Goal: Information Seeking & Learning: Learn about a topic

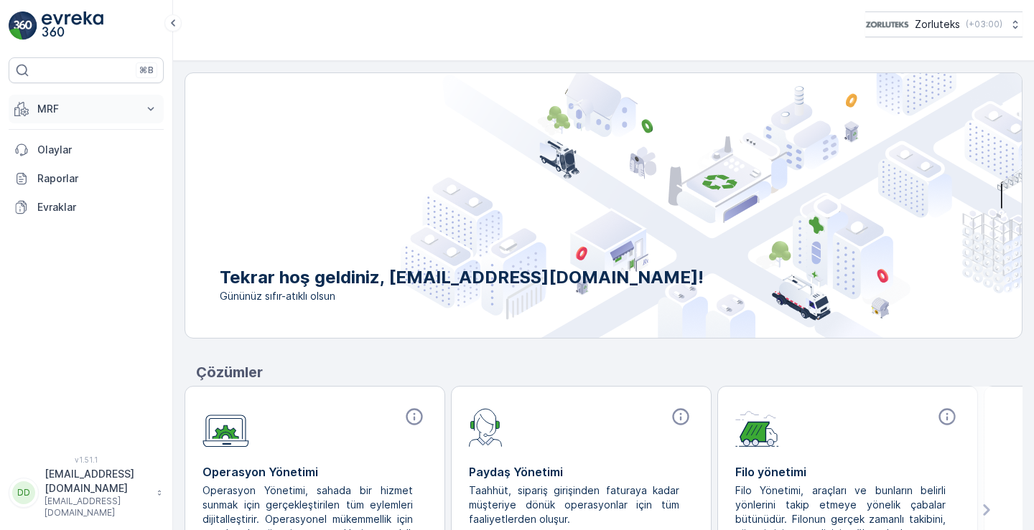
click at [64, 116] on p "MRF" at bounding box center [86, 109] width 98 height 14
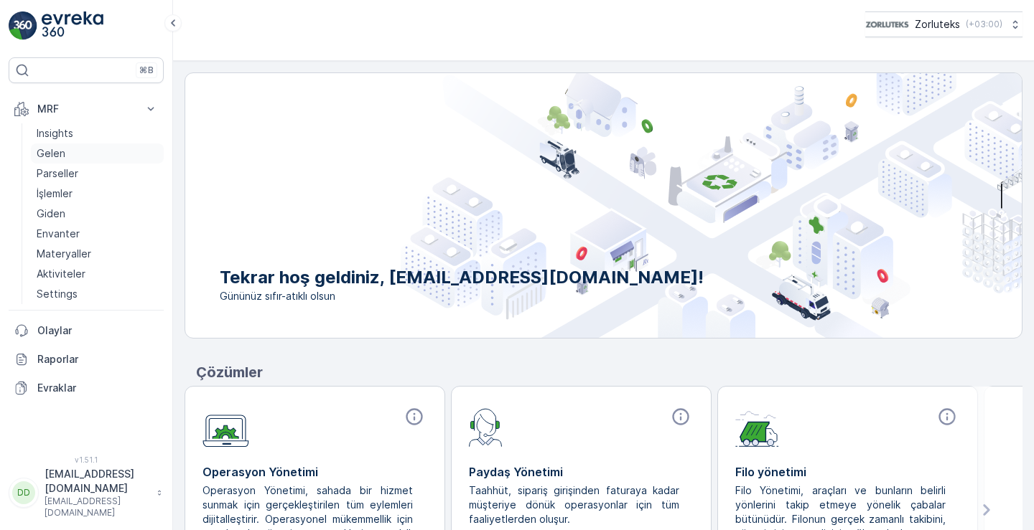
click at [76, 158] on link "Gelen" at bounding box center [97, 154] width 133 height 20
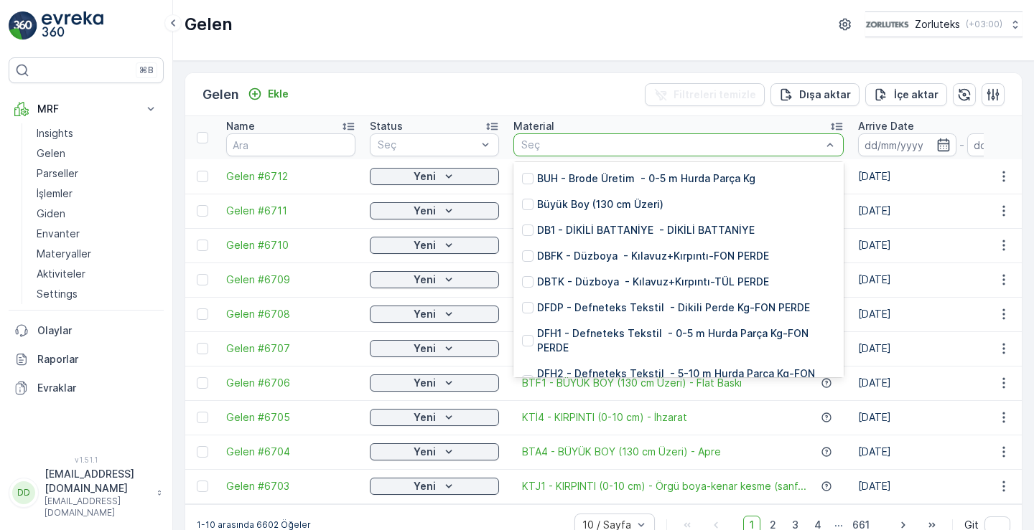
scroll to position [3230, 0]
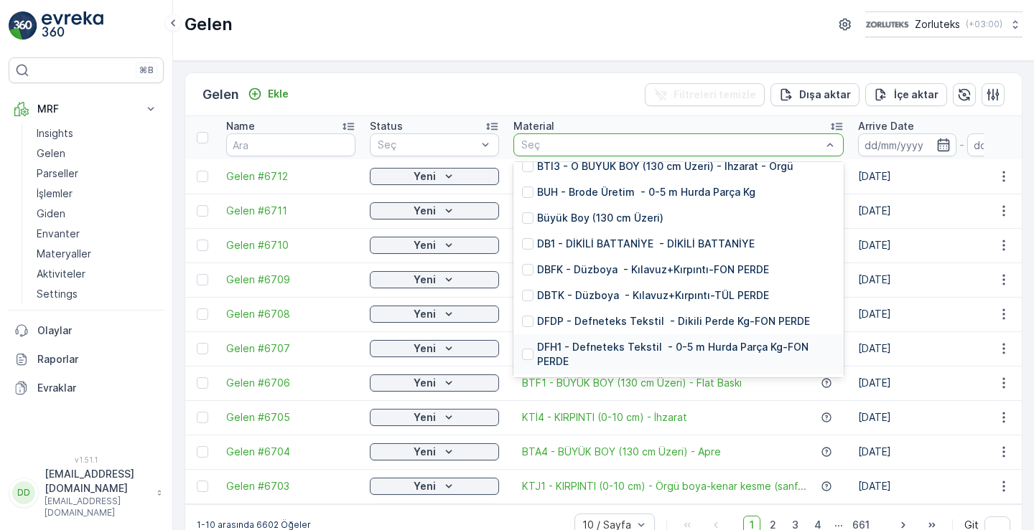
drag, startPoint x: 527, startPoint y: 312, endPoint x: 526, endPoint y: 331, distance: 18.7
click at [526, 334] on div "DFH1 - Defneteks Tekstil - 0-5 m Hurda Parça Kg-FON PERDE" at bounding box center [678, 354] width 330 height 40
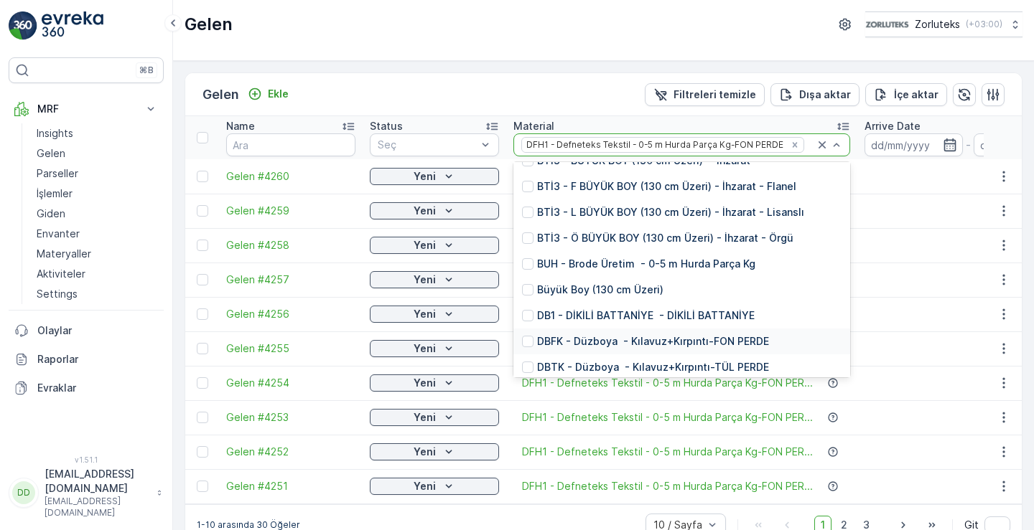
scroll to position [3158, 0]
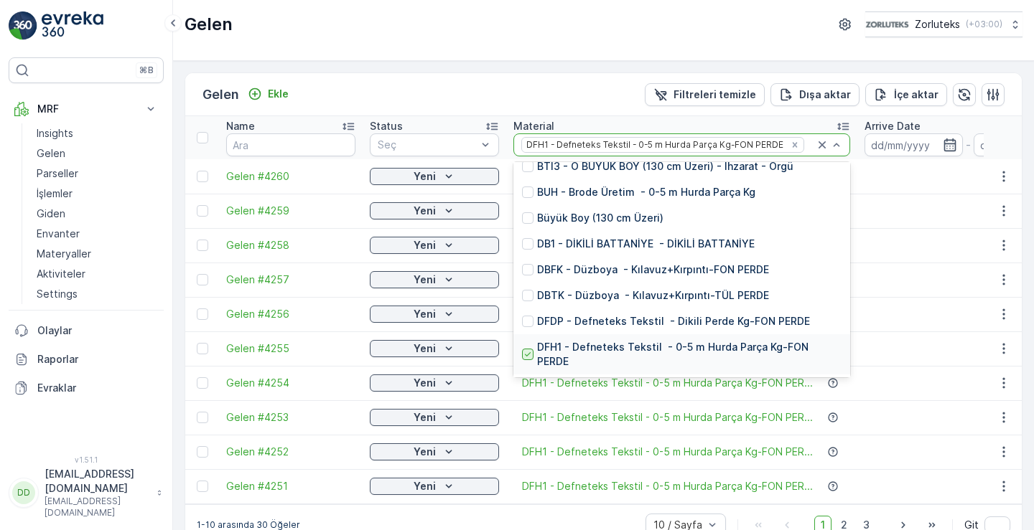
click at [532, 350] on icon at bounding box center [528, 355] width 10 height 10
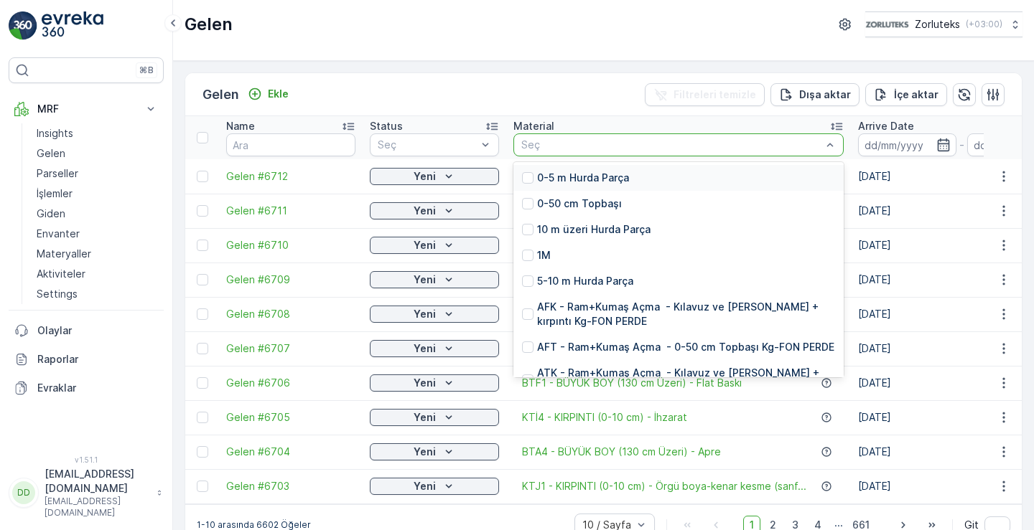
scroll to position [34, 0]
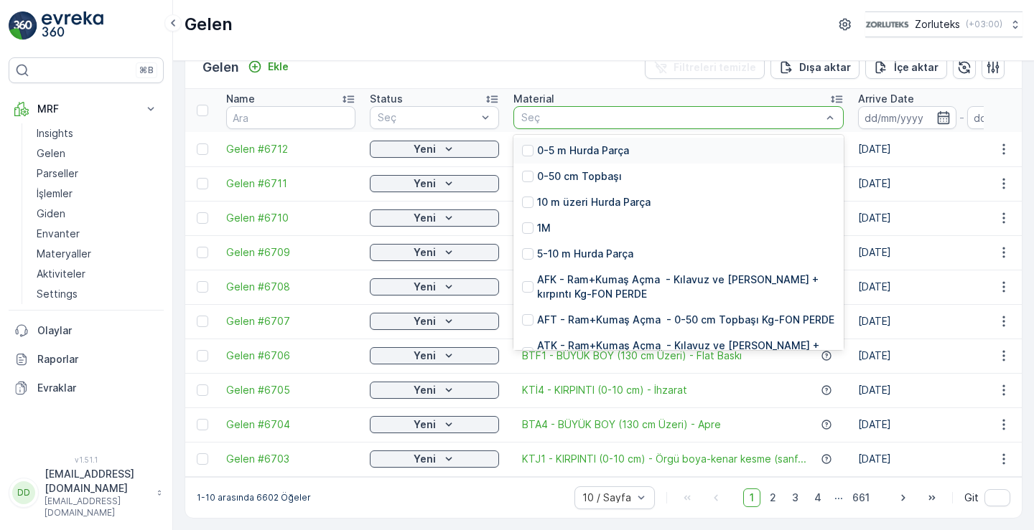
click at [612, 116] on p "Seç" at bounding box center [671, 118] width 300 height 14
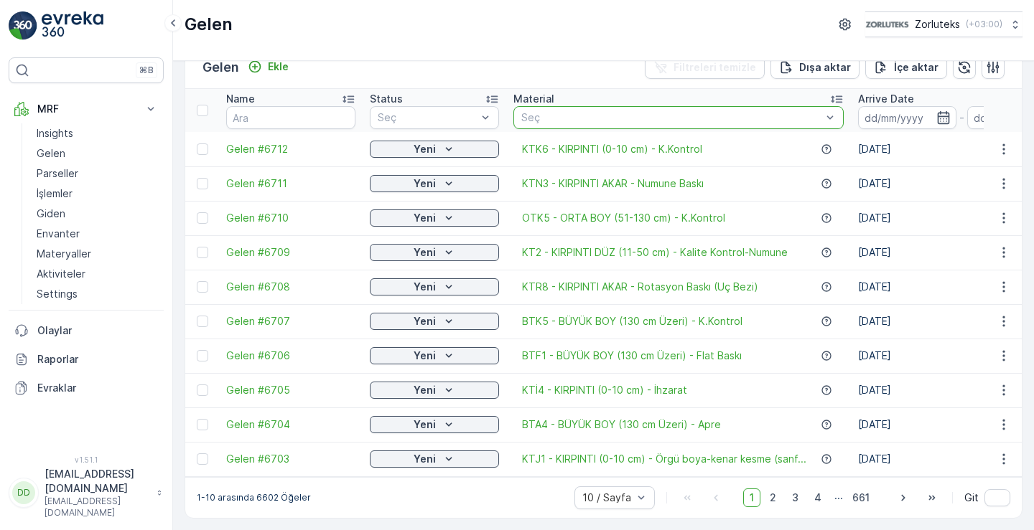
click at [571, 112] on div at bounding box center [671, 117] width 303 height 11
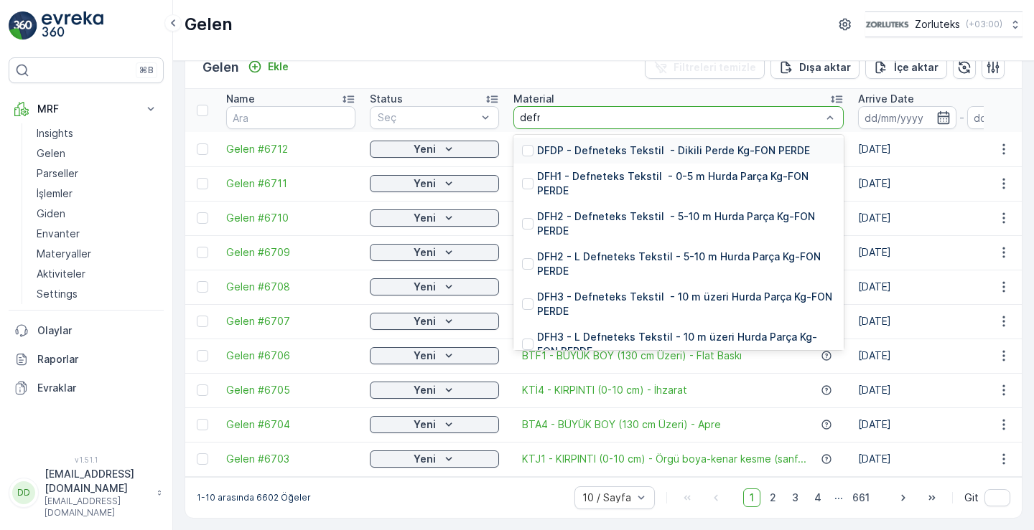
type input "defne"
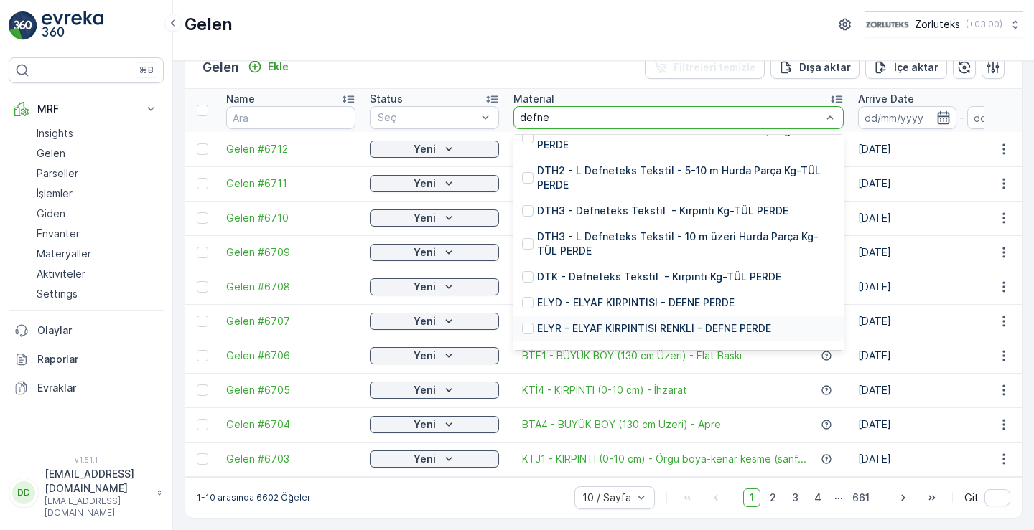
scroll to position [594, 0]
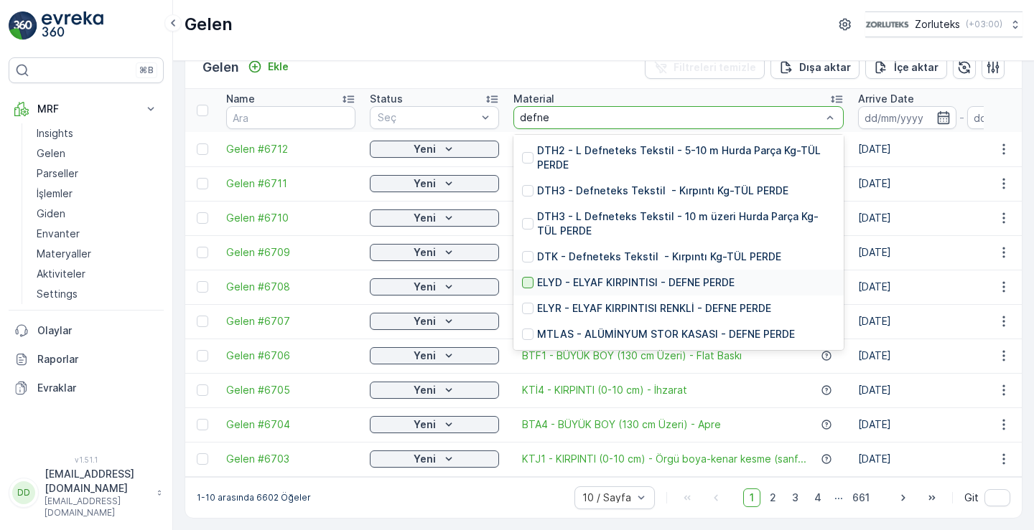
drag, startPoint x: 528, startPoint y: 302, endPoint x: 523, endPoint y: 273, distance: 29.7
click at [523, 273] on div "DFDP - Defneteks Tekstil - Dikili Perde Kg-FON PERDE DFH1 - Defneteks Tekstil -…" at bounding box center [678, 242] width 330 height 215
drag, startPoint x: 526, startPoint y: 273, endPoint x: 528, endPoint y: 306, distance: 33.8
click at [528, 306] on div "DFDP - Defneteks Tekstil - Dikili Perde Kg-FON PERDE DFH1 - Defneteks Tekstil -…" at bounding box center [678, 242] width 330 height 215
click at [530, 303] on div at bounding box center [527, 308] width 11 height 11
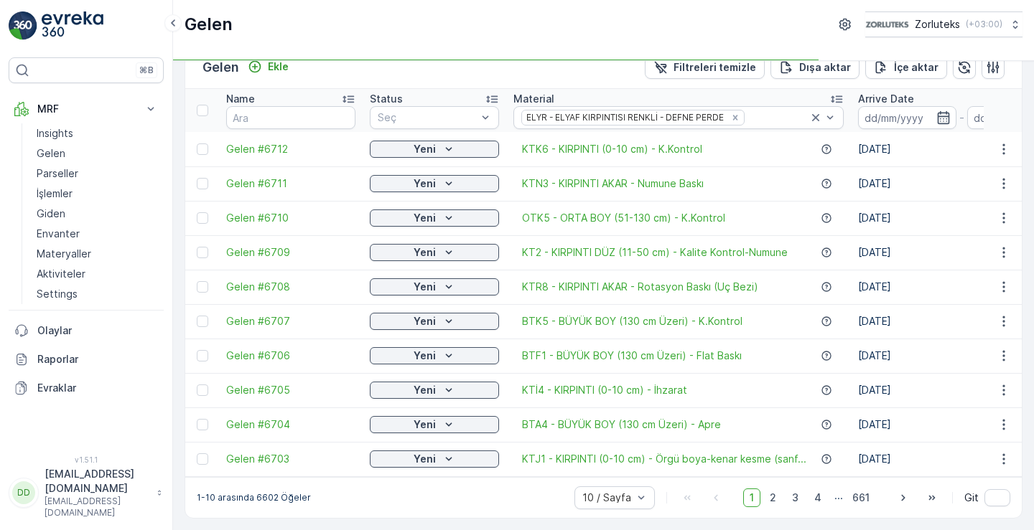
scroll to position [12, 0]
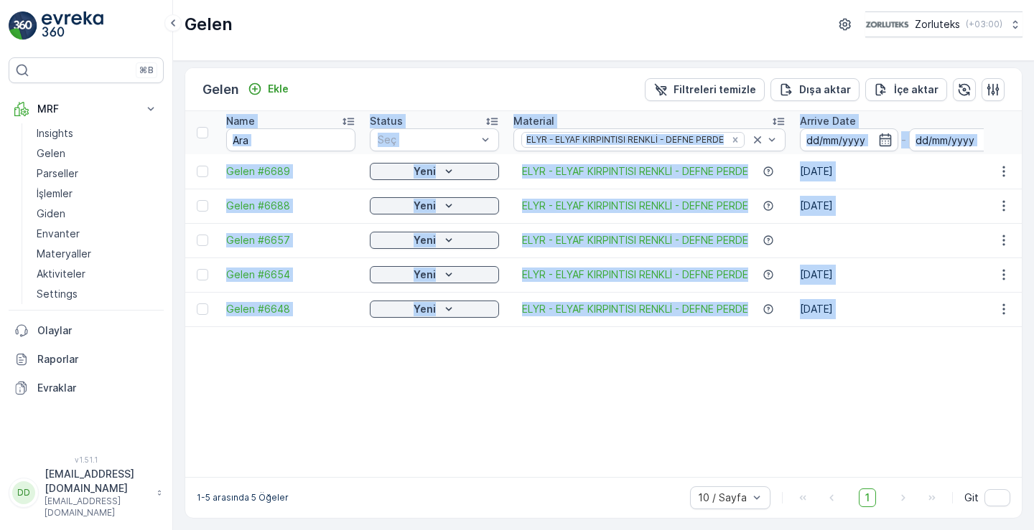
drag, startPoint x: 491, startPoint y: 469, endPoint x: 762, endPoint y: 472, distance: 271.3
click at [762, 472] on div "Name Status Seç Material ELYR - ELYAF KIRPINTISI RENKLİ - DEFNE PERDE Arrive Da…" at bounding box center [603, 294] width 836 height 366
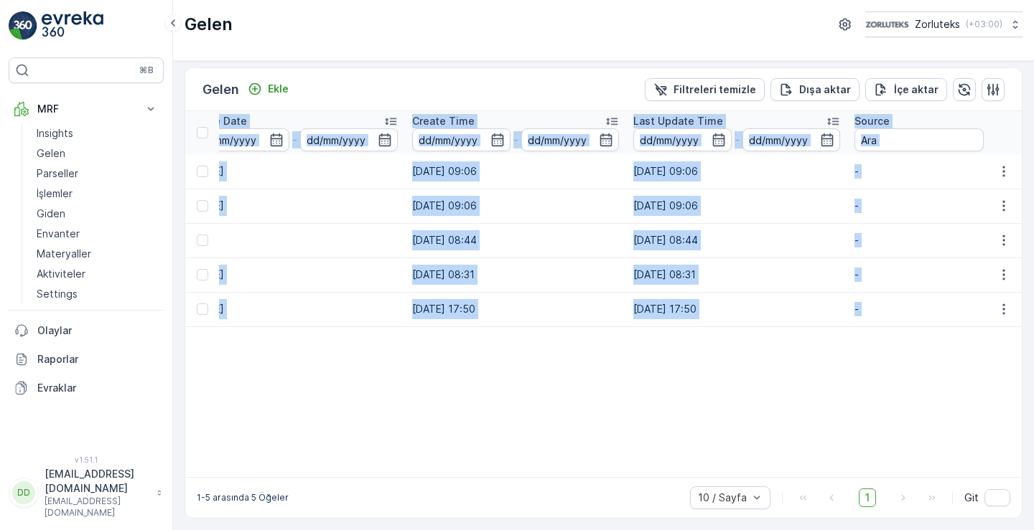
scroll to position [0, 614]
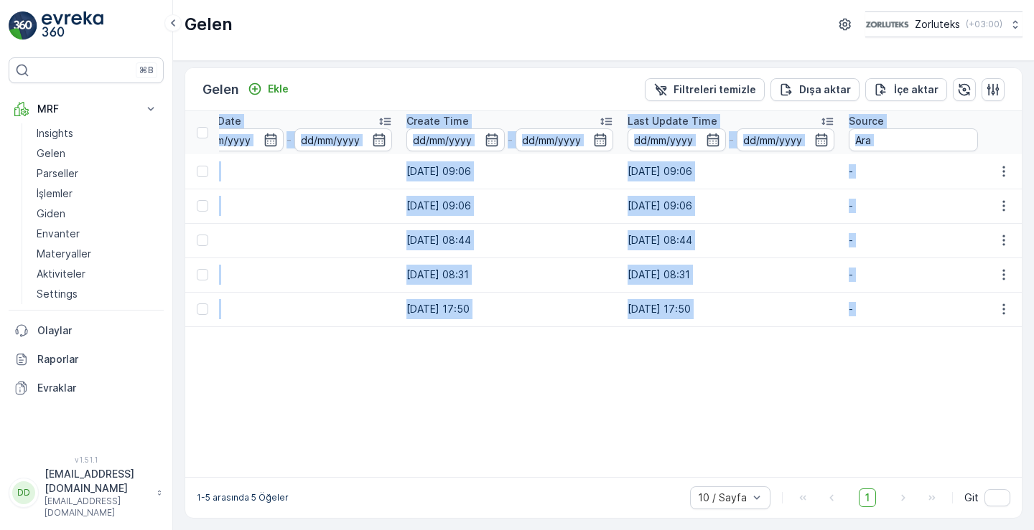
click at [713, 412] on table "Name Status Seç Material ELYR - ELYAF KIRPINTISI RENKLİ - DEFNE PERDE Arrive Da…" at bounding box center [656, 294] width 2170 height 366
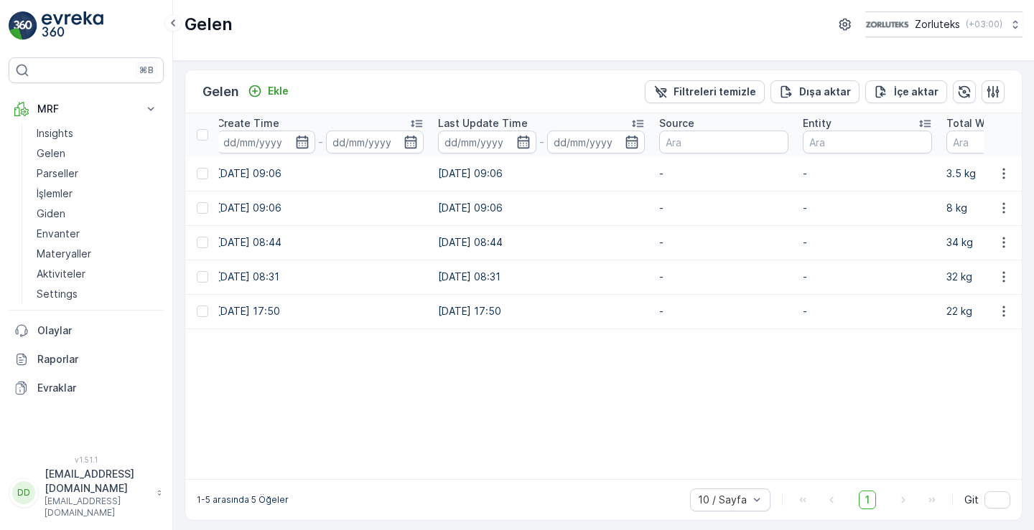
scroll to position [0, 0]
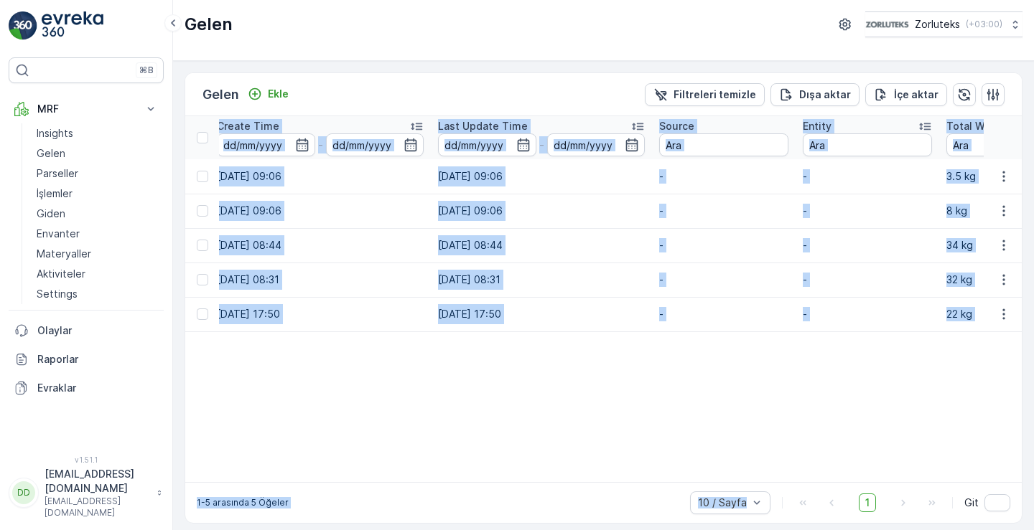
drag, startPoint x: 769, startPoint y: 490, endPoint x: 837, endPoint y: 484, distance: 67.8
click at [875, 485] on div "Gelen Ekle Filtreleri temizle Dışa aktar İçe aktar Name Status Seç Material ELY…" at bounding box center [603, 297] width 838 height 451
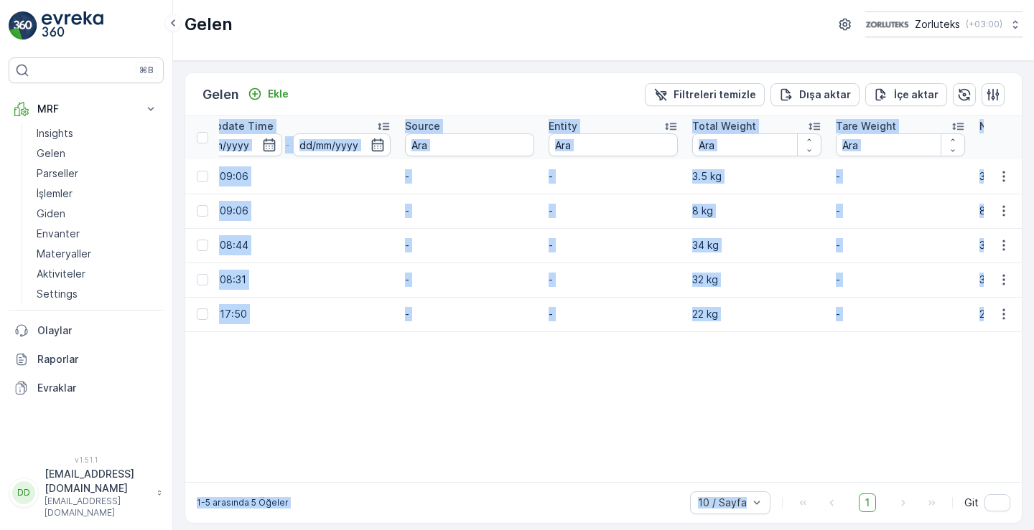
scroll to position [0, 1118]
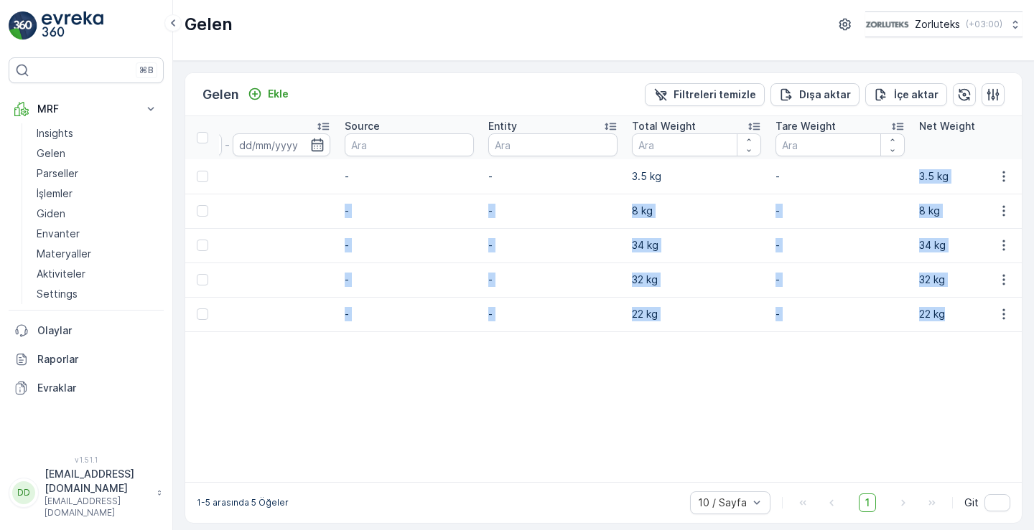
drag, startPoint x: 928, startPoint y: 177, endPoint x: 962, endPoint y: 314, distance: 141.3
click at [962, 314] on tbody "Gelen #6689 Yeni ELYR - ELYAF KIRPINTISI RENKLİ - DEFNE PERDE [DATE] [DATE] 09:…" at bounding box center [152, 320] width 2170 height 323
click at [929, 172] on p "3.5 kg" at bounding box center [983, 176] width 129 height 14
drag, startPoint x: 927, startPoint y: 176, endPoint x: 955, endPoint y: 307, distance: 134.1
click at [955, 307] on tbody "Gelen #6689 Yeni ELYR - ELYAF KIRPINTISI RENKLİ - DEFNE PERDE [DATE] [DATE] 09:…" at bounding box center [152, 320] width 2170 height 323
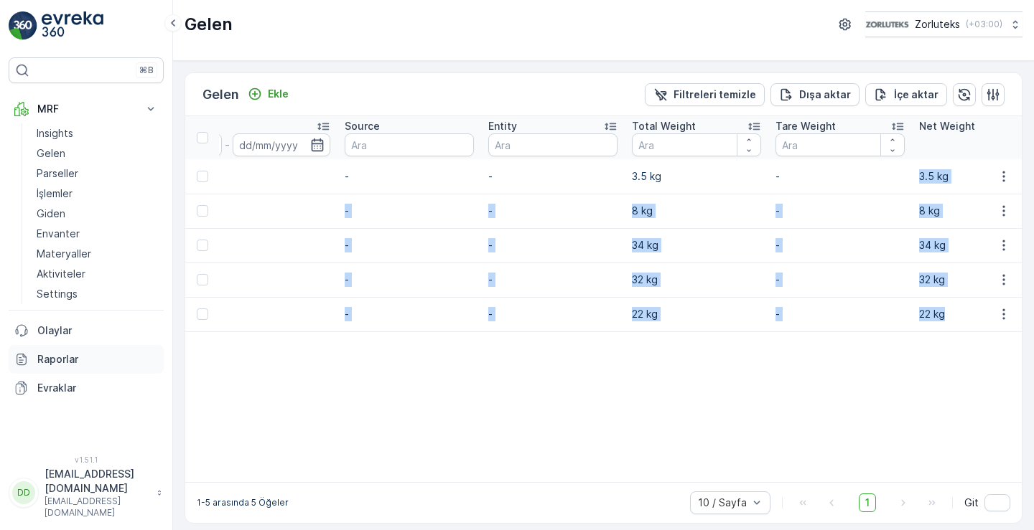
click at [62, 360] on p "Raporlar" at bounding box center [97, 359] width 121 height 14
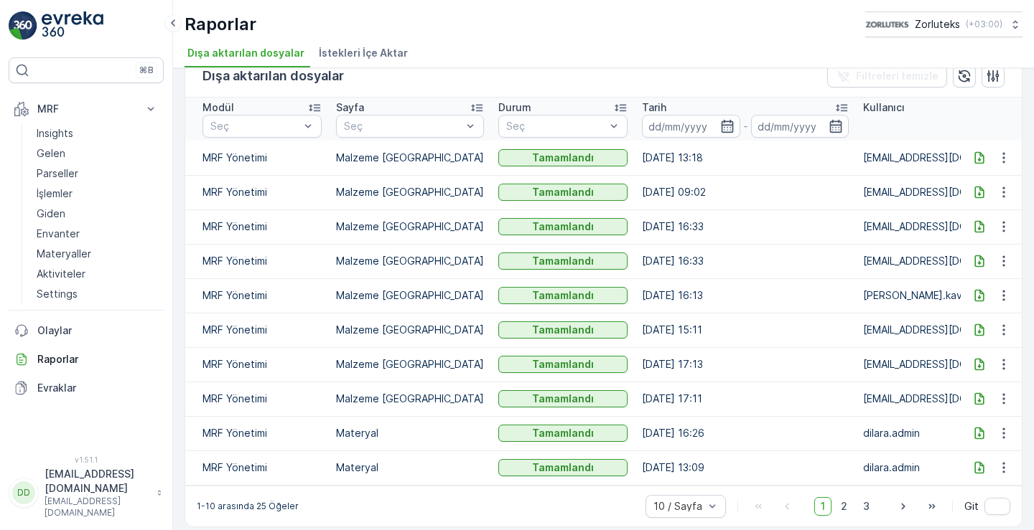
scroll to position [42, 0]
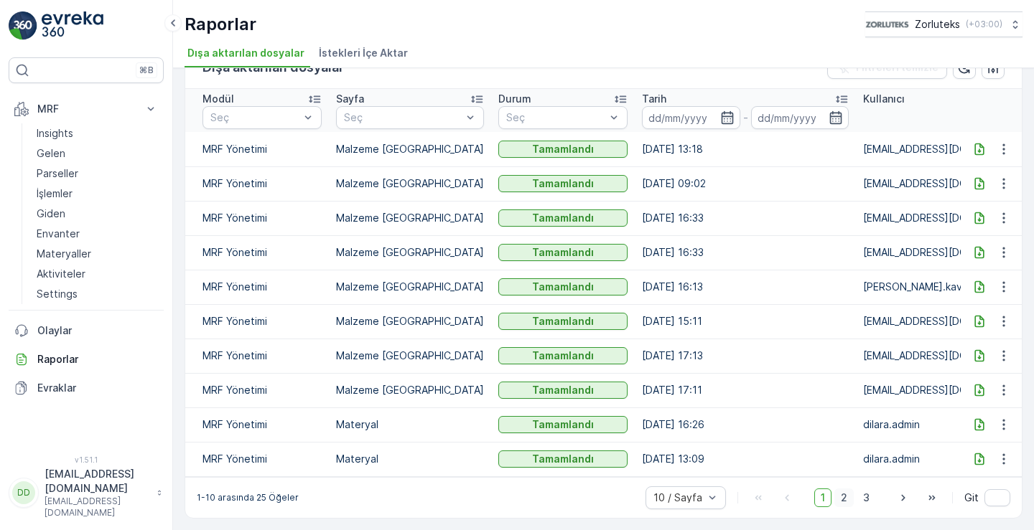
click at [842, 494] on span "2" at bounding box center [843, 498] width 19 height 19
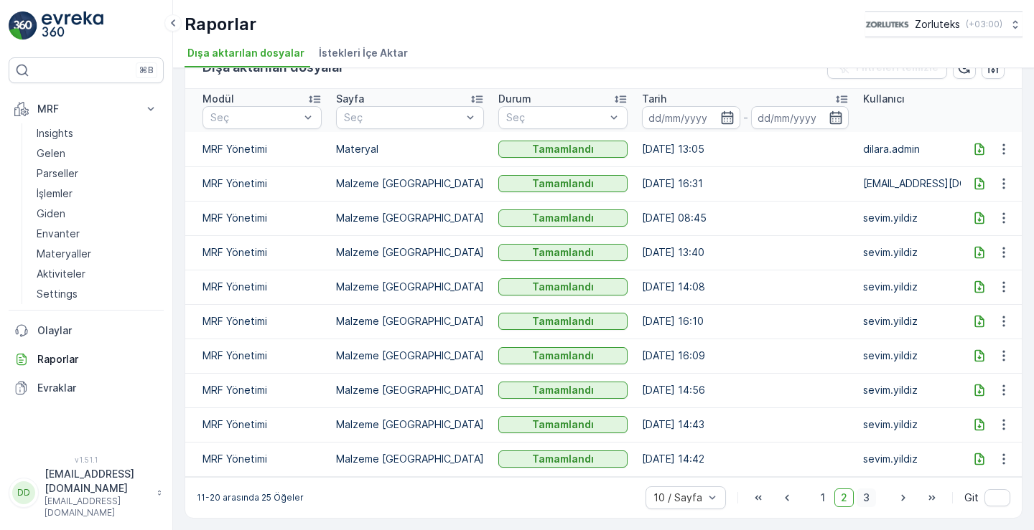
click at [863, 494] on span "3" at bounding box center [865, 498] width 19 height 19
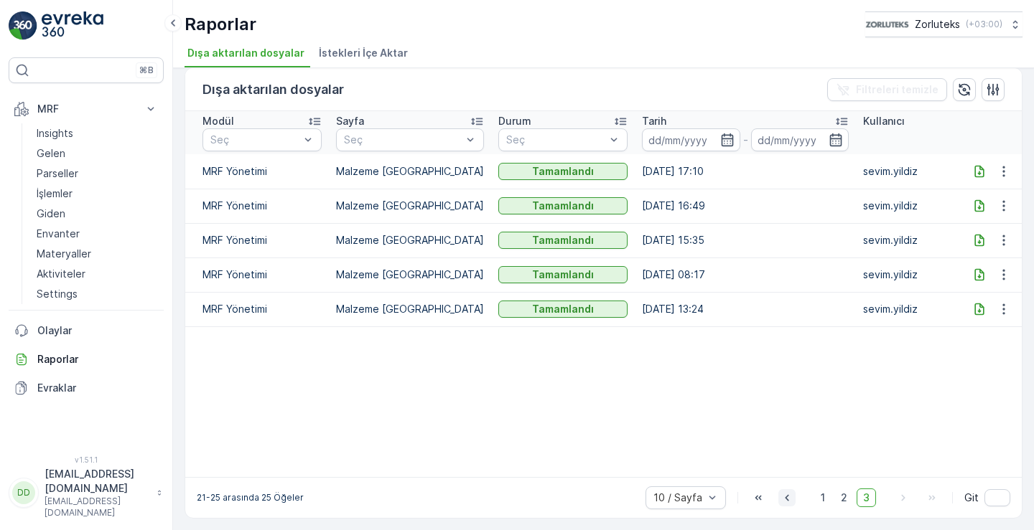
click at [779, 497] on icon "button" at bounding box center [786, 498] width 14 height 14
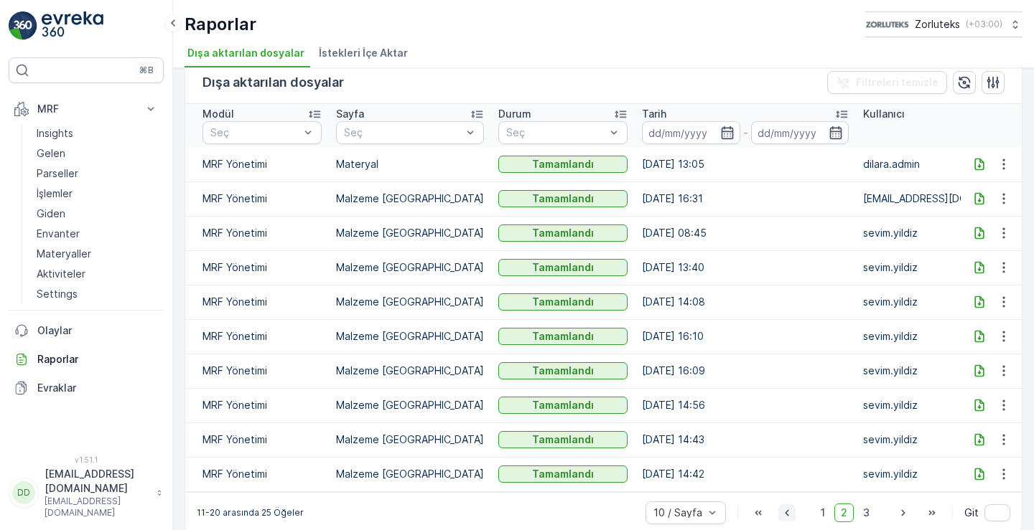
click at [779, 520] on icon "button" at bounding box center [786, 513] width 14 height 14
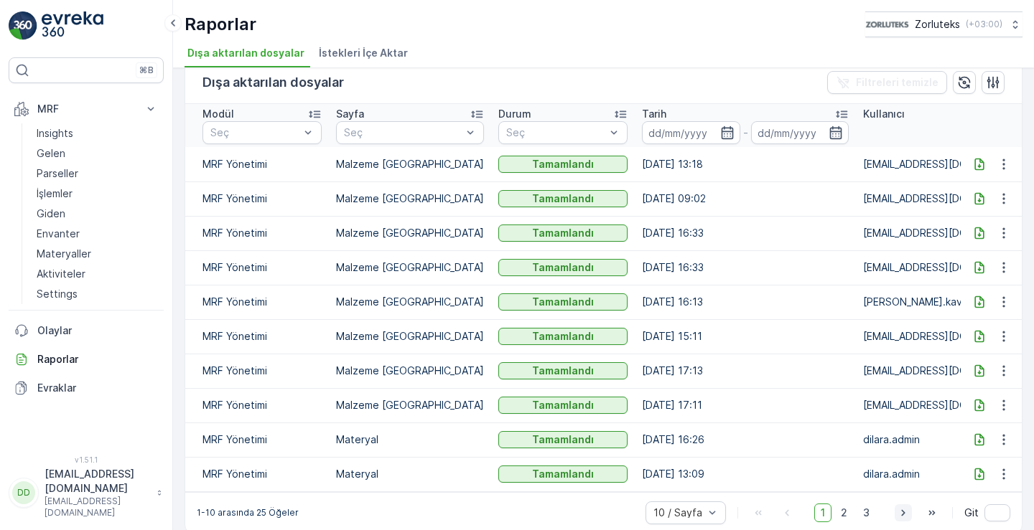
click at [899, 516] on icon "button" at bounding box center [903, 513] width 14 height 14
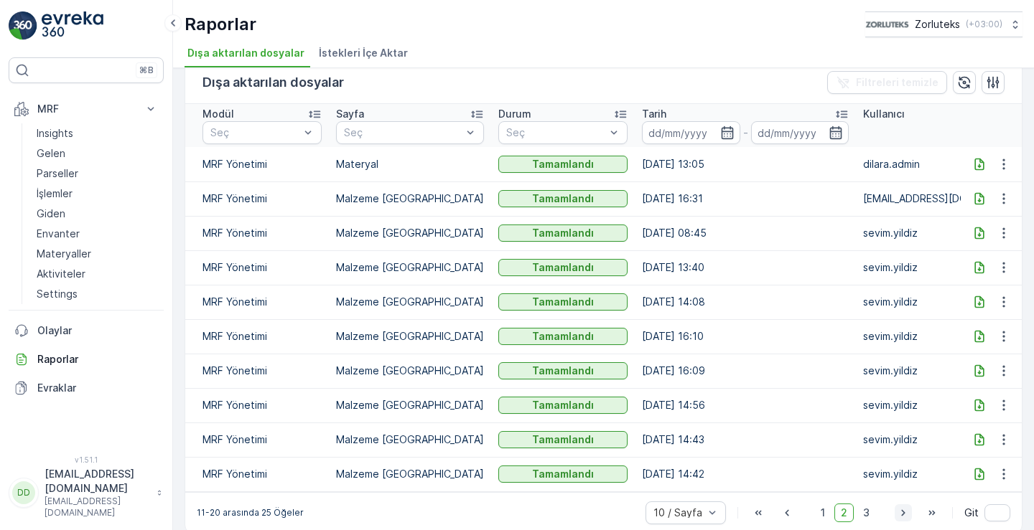
click at [901, 516] on icon "button" at bounding box center [903, 513] width 4 height 6
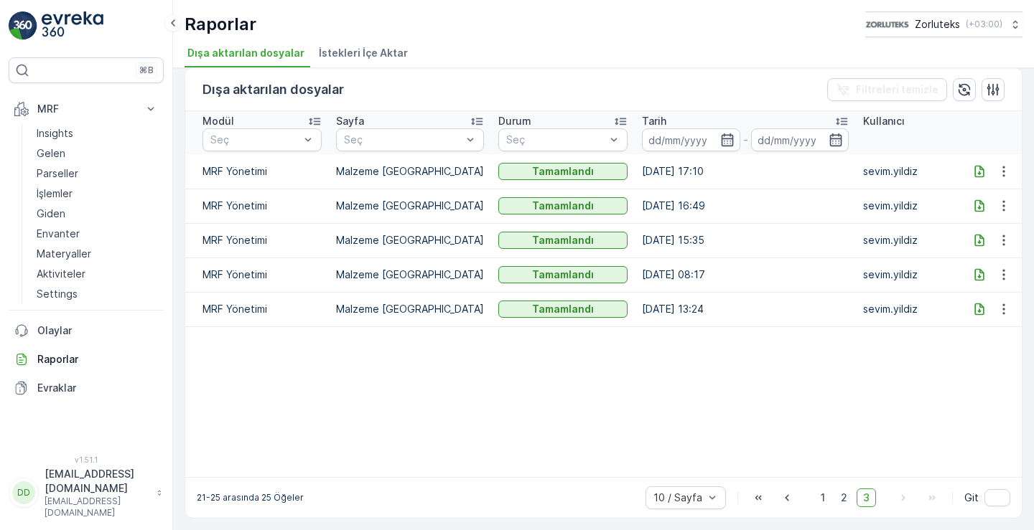
click at [900, 519] on div "Dışa aktarılan dosyalar Filtreleri temizle Modül Seç Sayfa Seç Durum Seç Tarih …" at bounding box center [603, 299] width 861 height 462
click at [779, 497] on icon "button" at bounding box center [786, 498] width 14 height 14
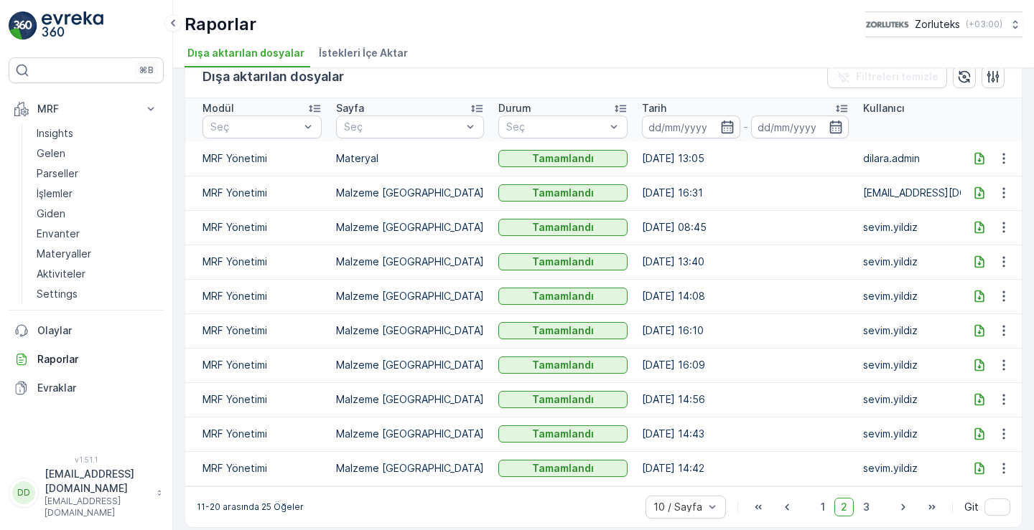
scroll to position [42, 0]
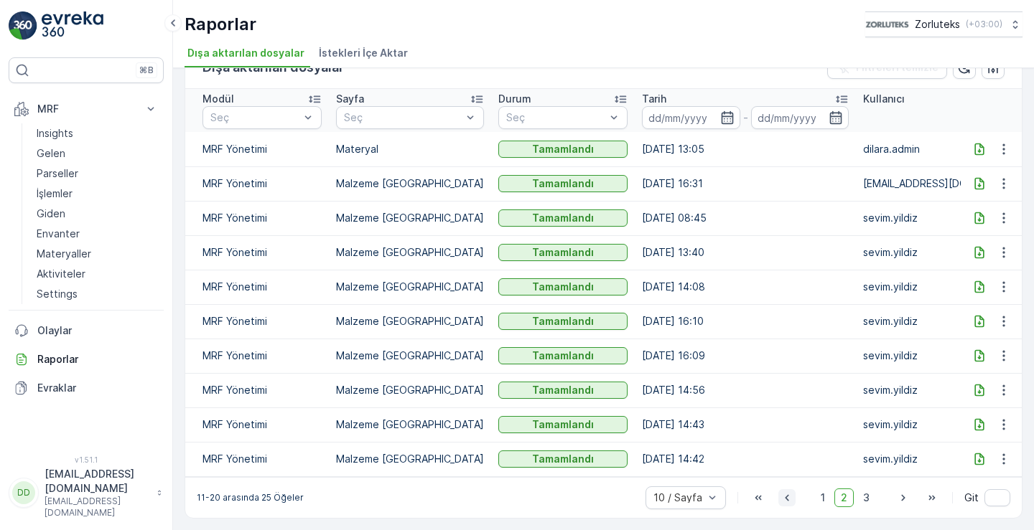
click at [784, 495] on icon "button" at bounding box center [786, 498] width 14 height 14
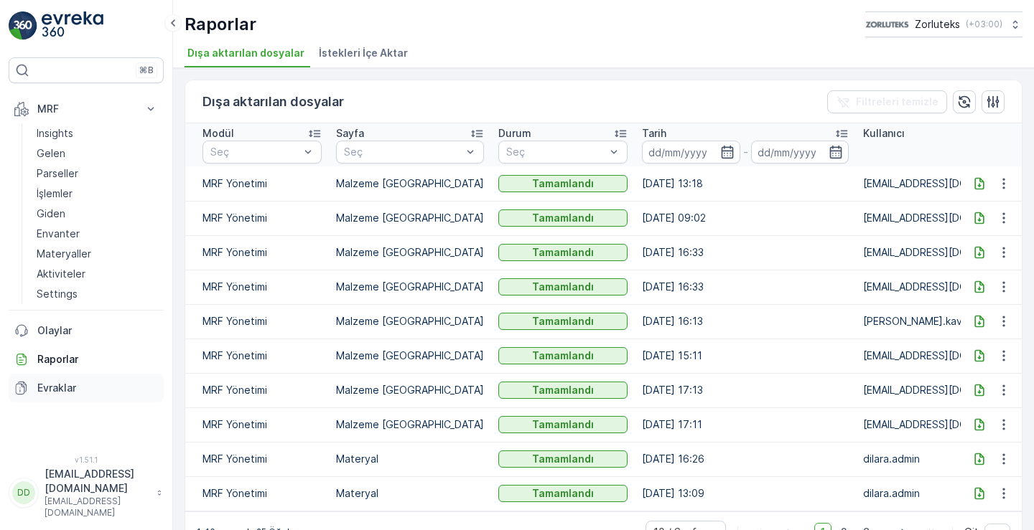
click at [71, 388] on p "Evraklar" at bounding box center [97, 388] width 121 height 14
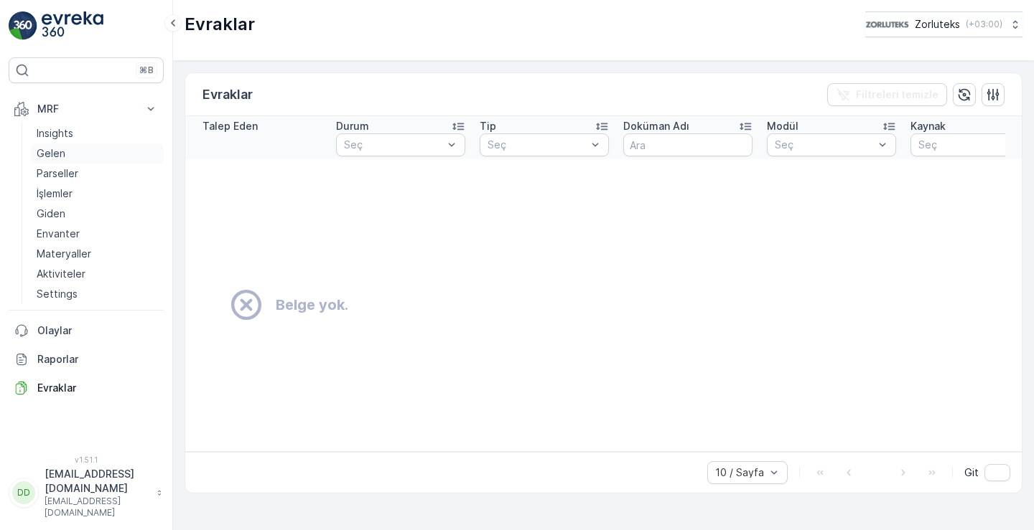
click at [67, 150] on link "Gelen" at bounding box center [97, 154] width 133 height 20
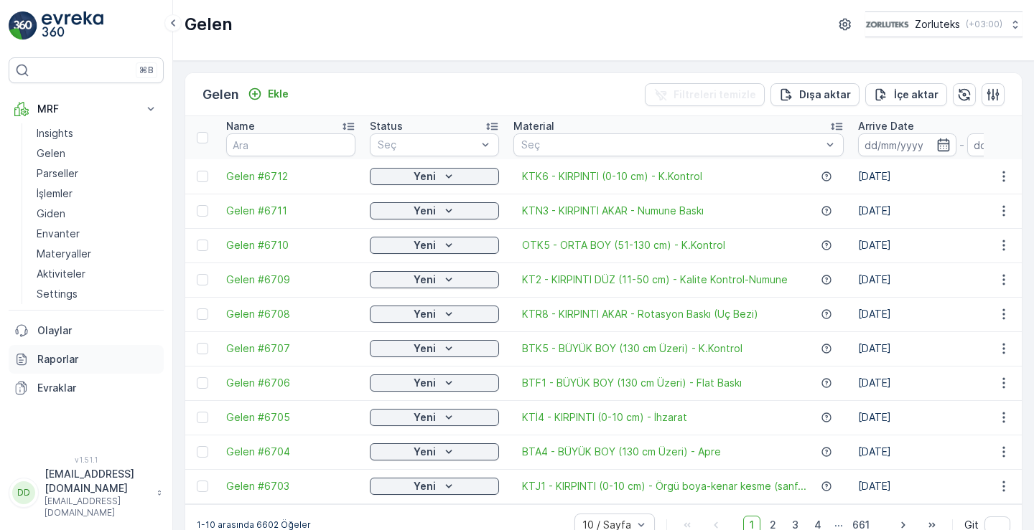
click at [52, 360] on p "Raporlar" at bounding box center [97, 359] width 121 height 14
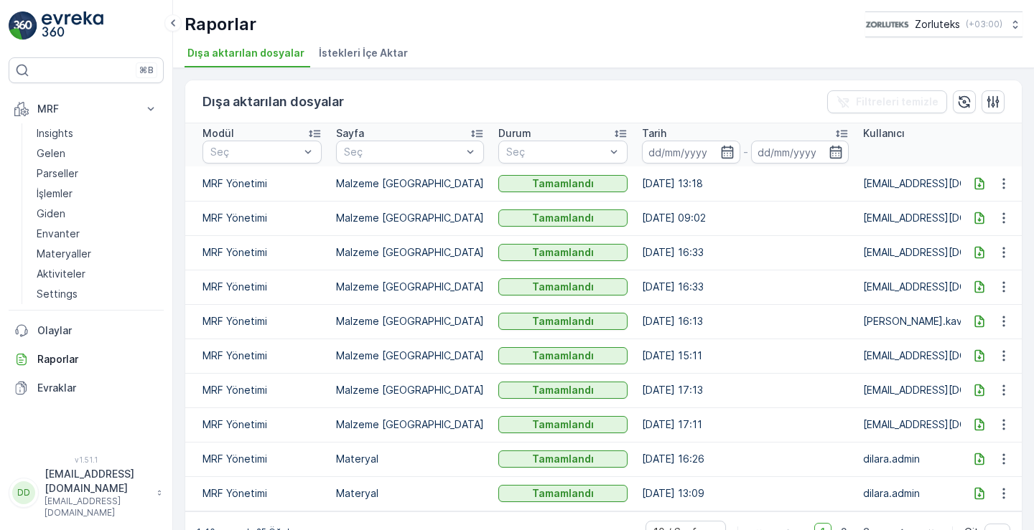
click at [978, 184] on icon at bounding box center [979, 184] width 14 height 14
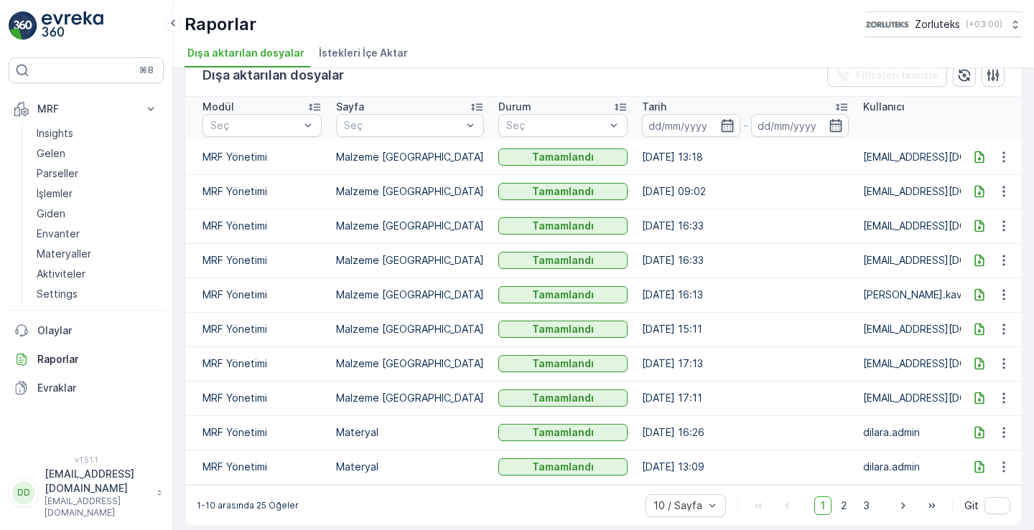
scroll to position [42, 0]
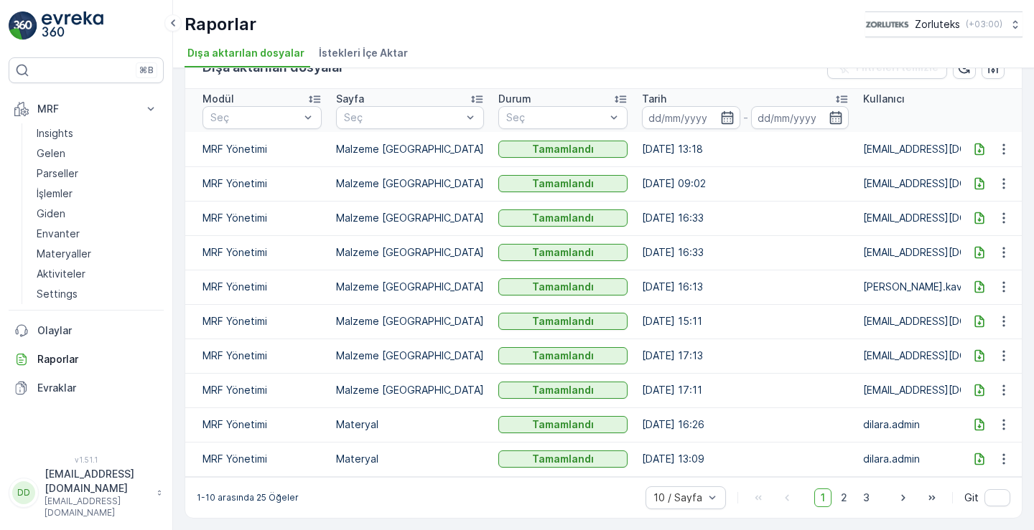
click at [973, 178] on icon at bounding box center [979, 184] width 14 height 14
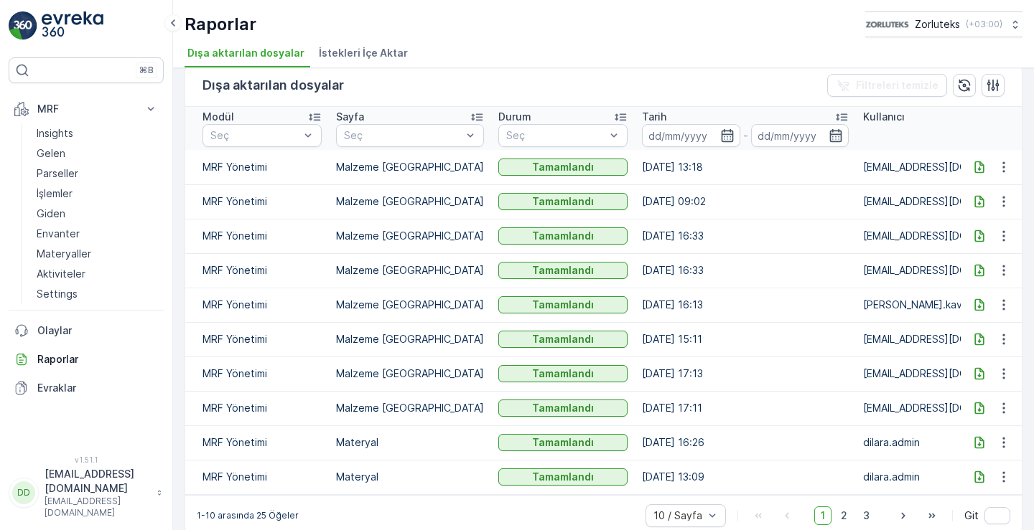
scroll to position [0, 0]
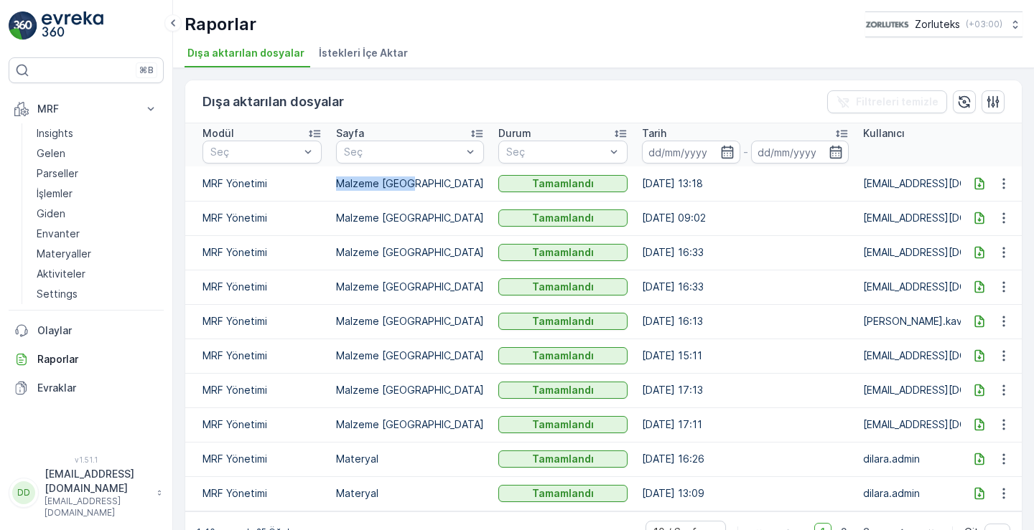
drag, startPoint x: 337, startPoint y: 181, endPoint x: 417, endPoint y: 186, distance: 80.5
click at [417, 186] on p "Malzeme [GEOGRAPHIC_DATA]" at bounding box center [410, 184] width 148 height 14
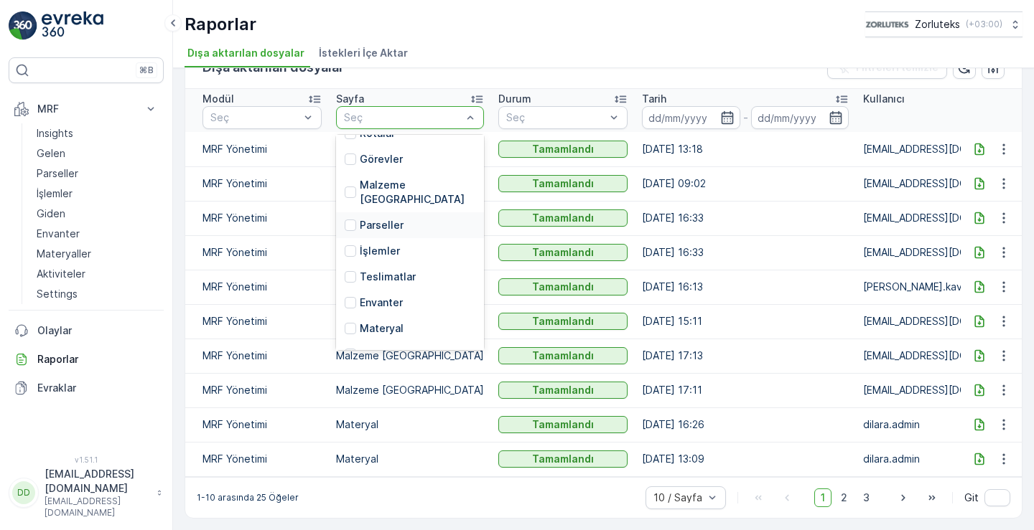
scroll to position [488, 0]
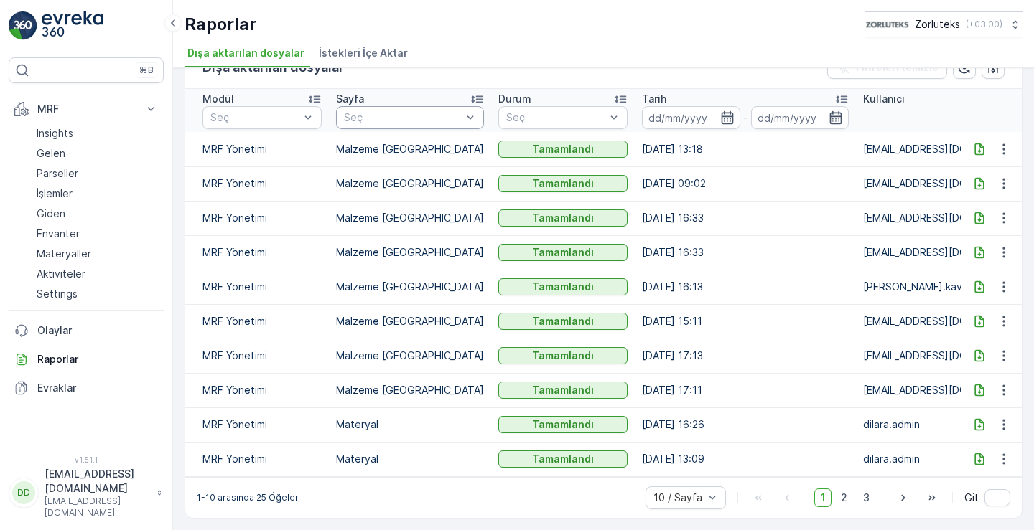
click at [259, 142] on p "MRF Yönetimi" at bounding box center [261, 149] width 119 height 14
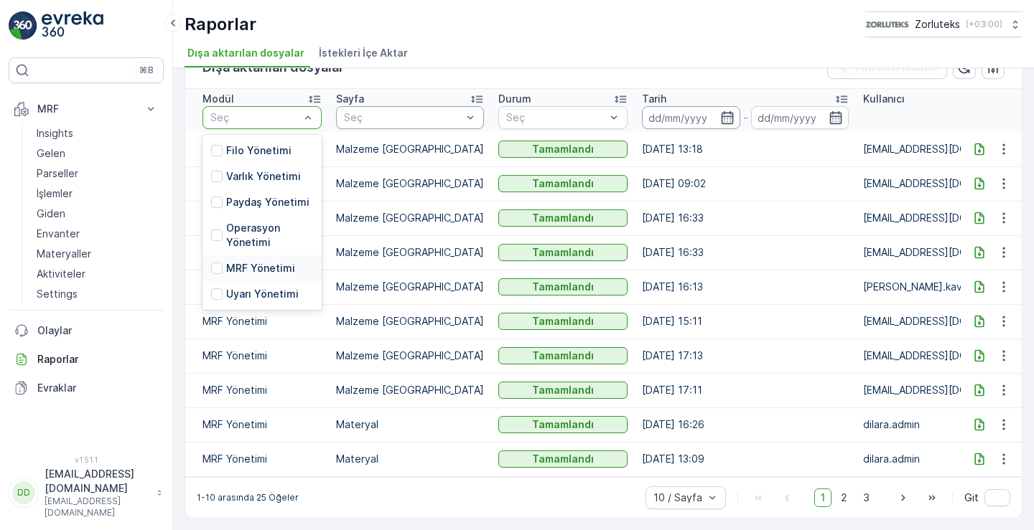
click at [680, 109] on input at bounding box center [691, 117] width 98 height 23
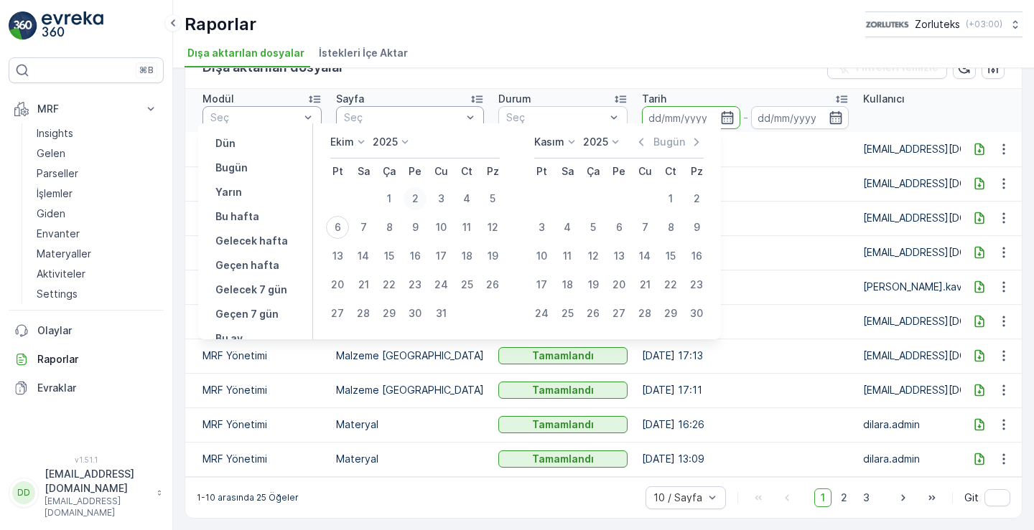
click at [415, 199] on div "2" at bounding box center [414, 198] width 23 height 23
type input "[DATE]"
click at [415, 199] on div "2" at bounding box center [414, 198] width 23 height 23
type input "[DATE]"
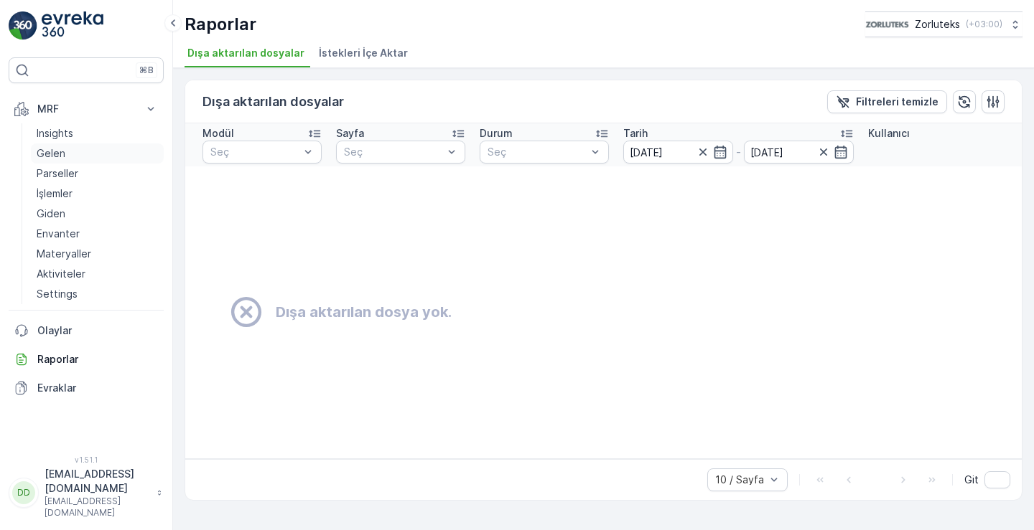
click at [55, 151] on p "Gelen" at bounding box center [51, 153] width 29 height 14
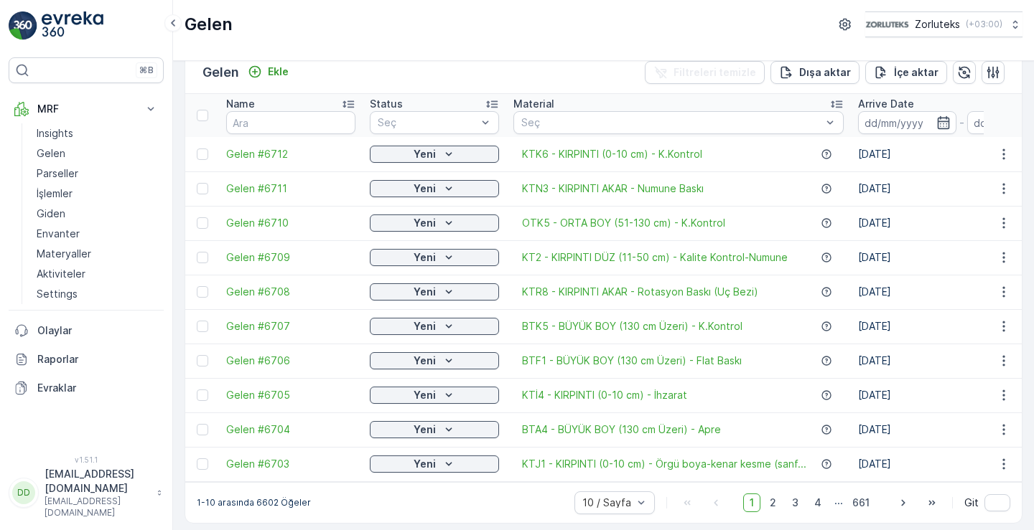
scroll to position [34, 0]
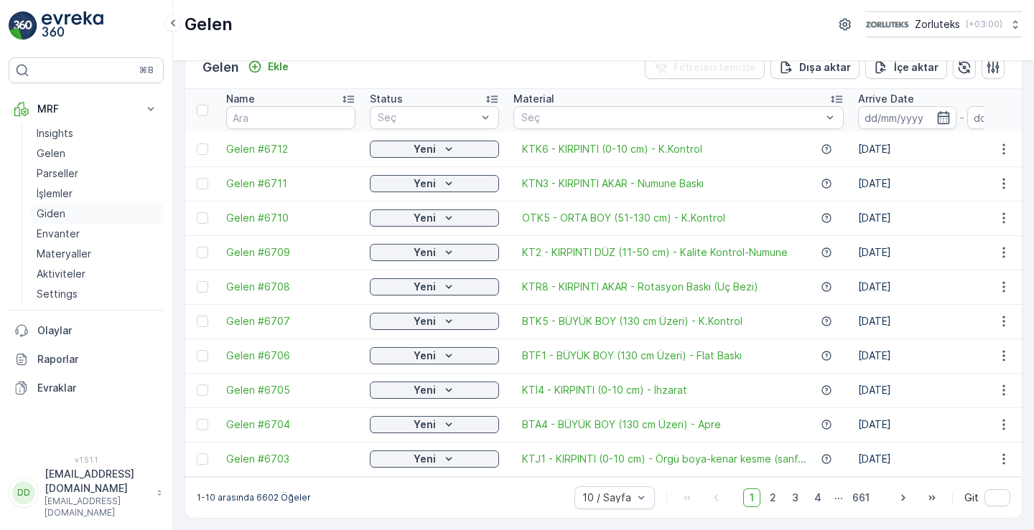
click at [54, 216] on p "Giden" at bounding box center [51, 214] width 29 height 14
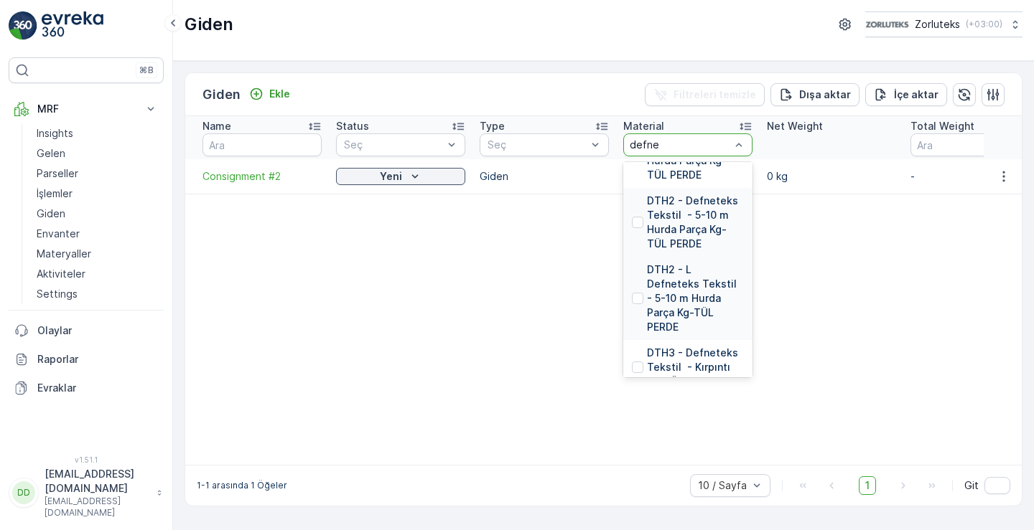
scroll to position [1148, 0]
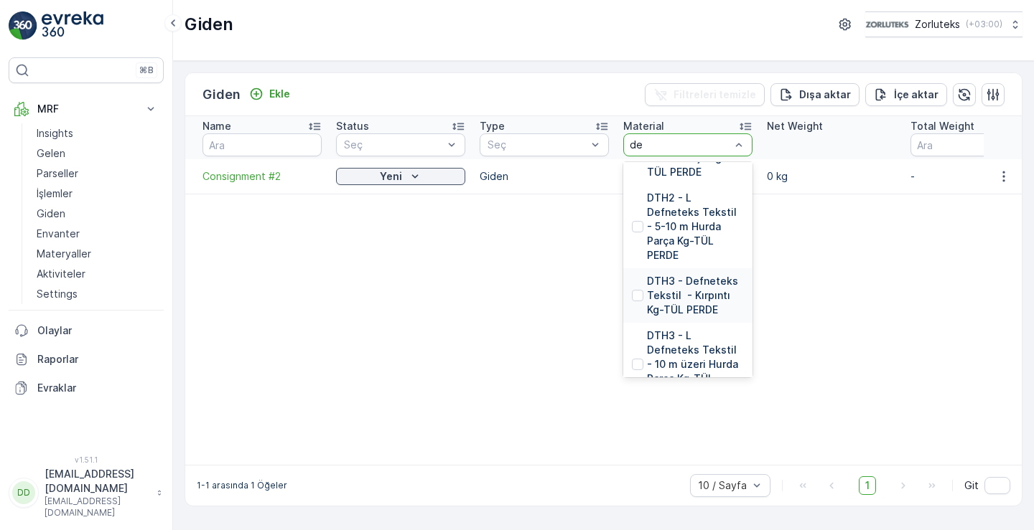
type input "d"
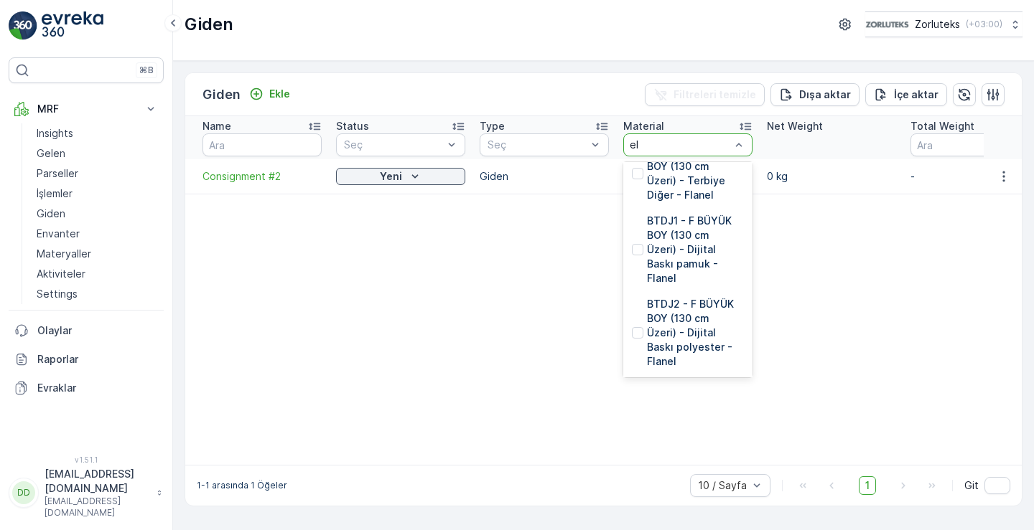
type input "ely"
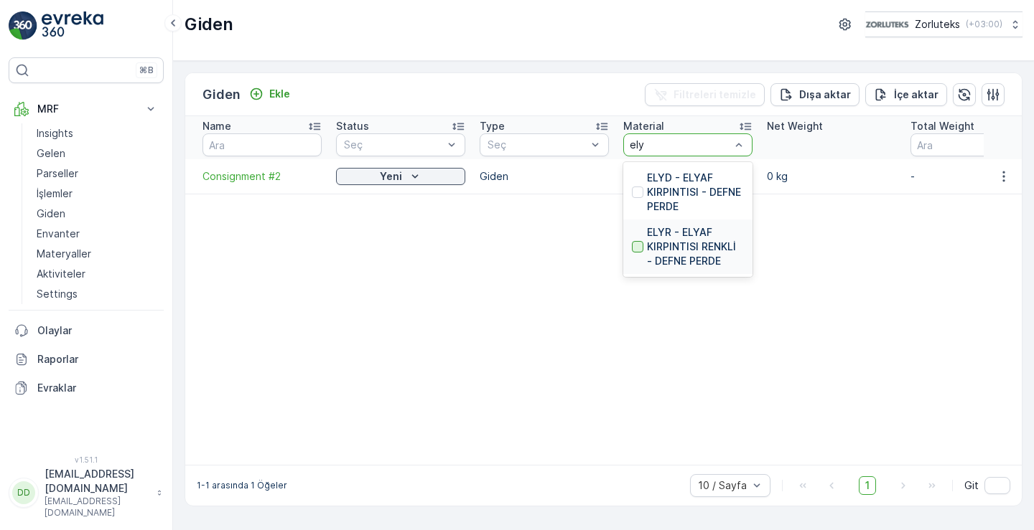
click at [637, 247] on div at bounding box center [637, 246] width 11 height 11
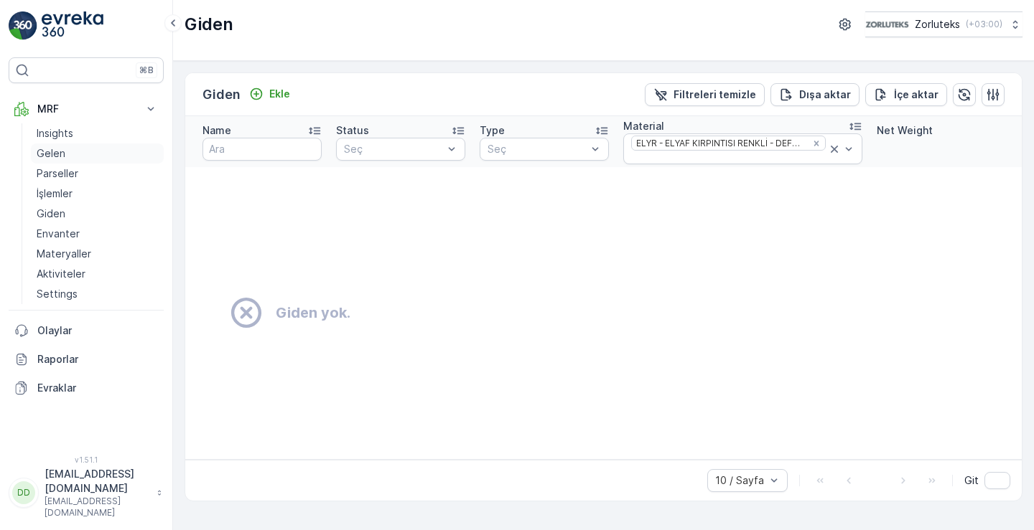
click at [68, 154] on link "Gelen" at bounding box center [97, 154] width 133 height 20
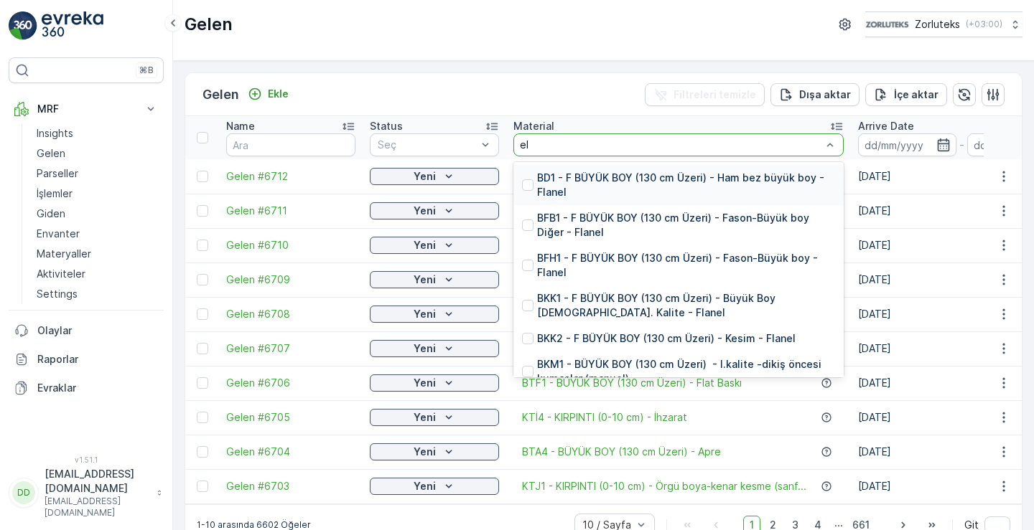
type input "ely"
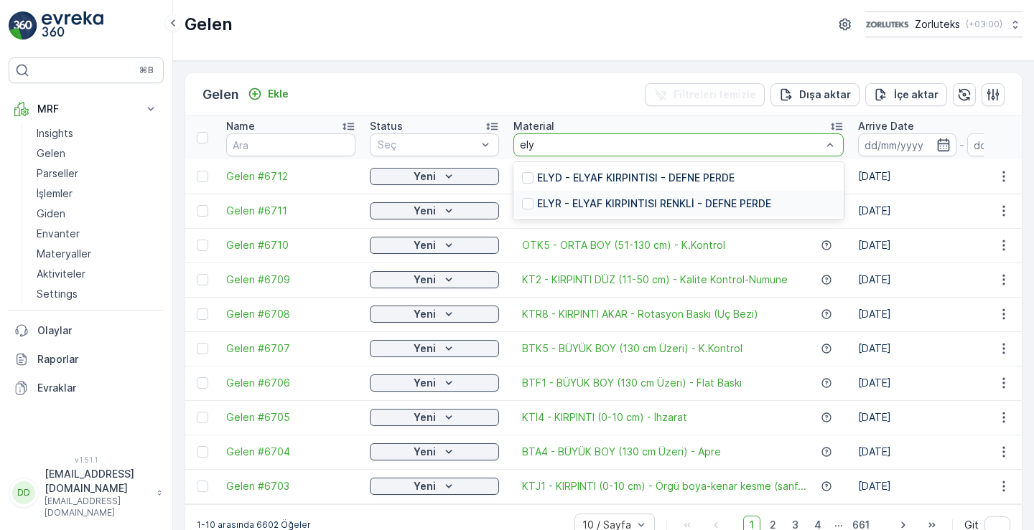
click at [530, 203] on div at bounding box center [527, 203] width 11 height 11
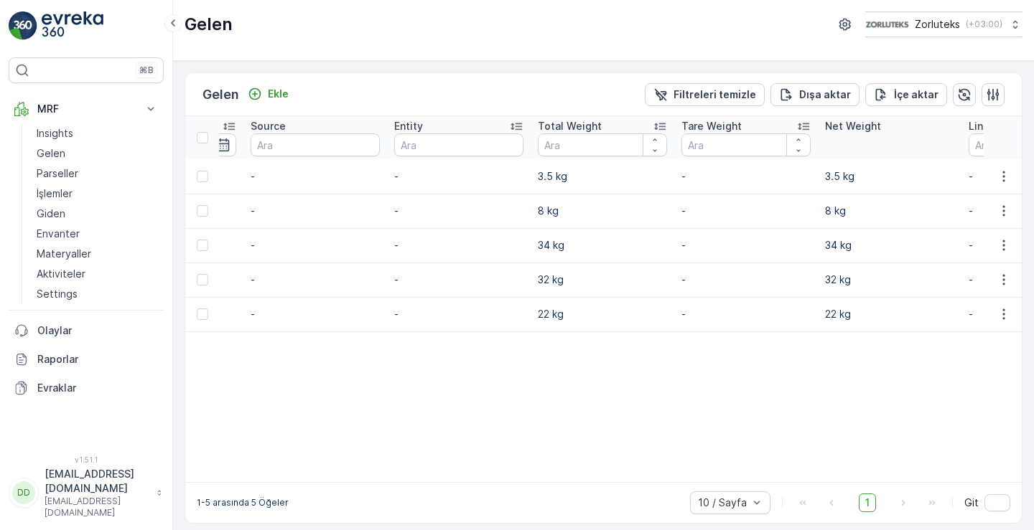
scroll to position [0, 1213]
click at [812, 95] on p "Dışa aktar" at bounding box center [825, 95] width 52 height 14
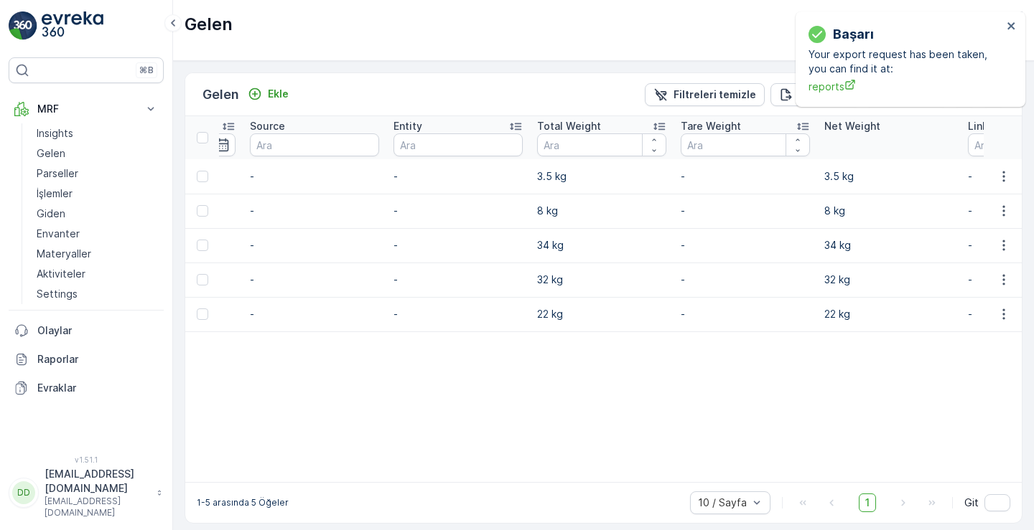
click at [782, 395] on table "Name Status Seç Material ELYR - ELYAF KIRPINTISI RENKLİ - DEFNE PERDE Arrive Da…" at bounding box center [57, 299] width 2170 height 366
click at [57, 154] on p "Gelen" at bounding box center [51, 153] width 29 height 14
click at [67, 357] on p "Raporlar" at bounding box center [97, 359] width 121 height 14
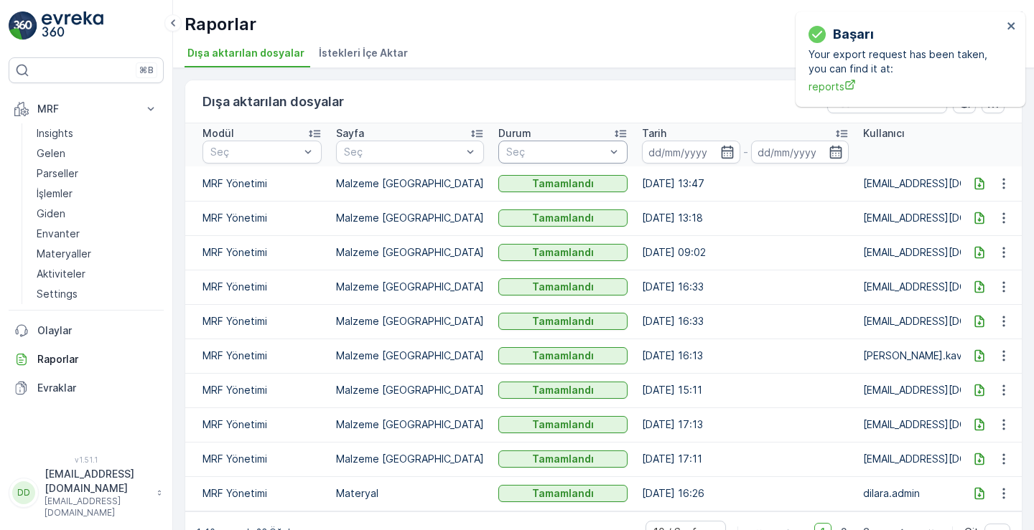
click at [378, 104] on div "Dışa aktarılan dosyalar Filtreleri temizle" at bounding box center [603, 101] width 836 height 43
click at [1013, 27] on icon "close" at bounding box center [1011, 25] width 10 height 11
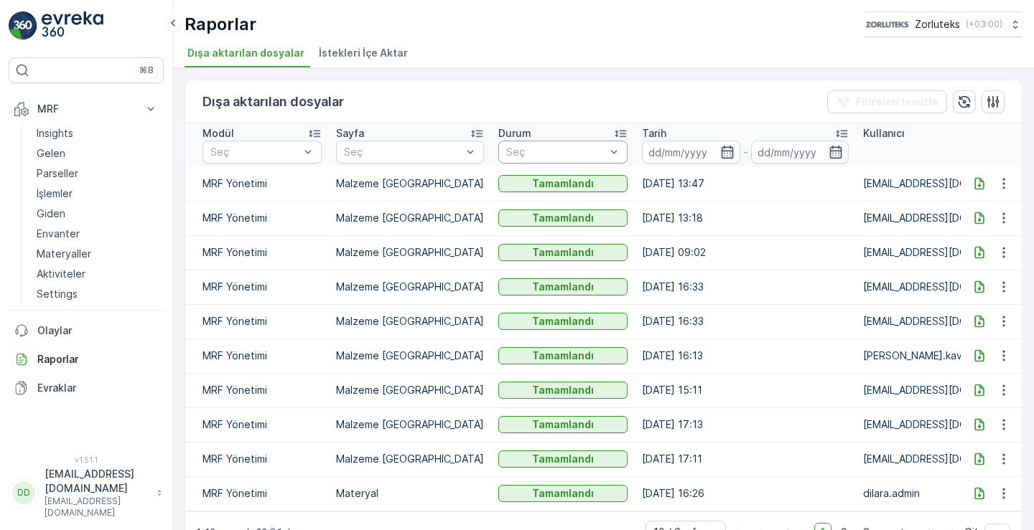
scroll to position [42, 0]
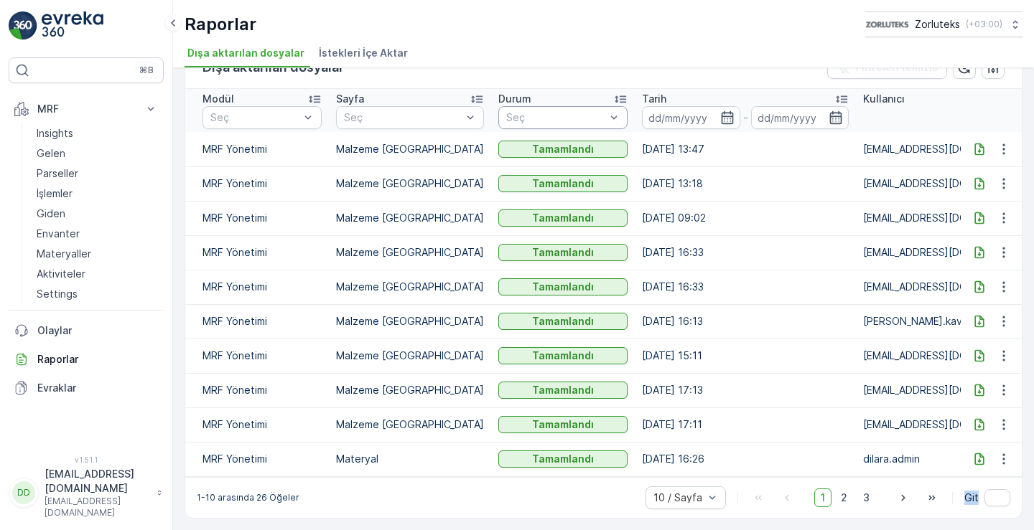
drag, startPoint x: 936, startPoint y: 520, endPoint x: 1017, endPoint y: 500, distance: 83.6
click at [1025, 502] on div "Dışa aktarılan dosyalar Filtreleri temizle Modül Seç Sayfa Seç Durum Seç Tarih …" at bounding box center [603, 299] width 861 height 462
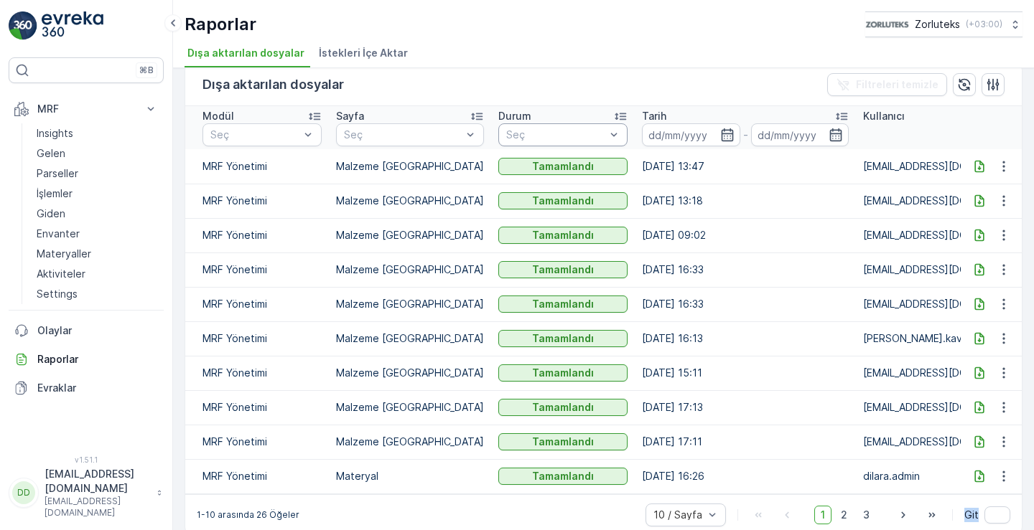
scroll to position [0, 0]
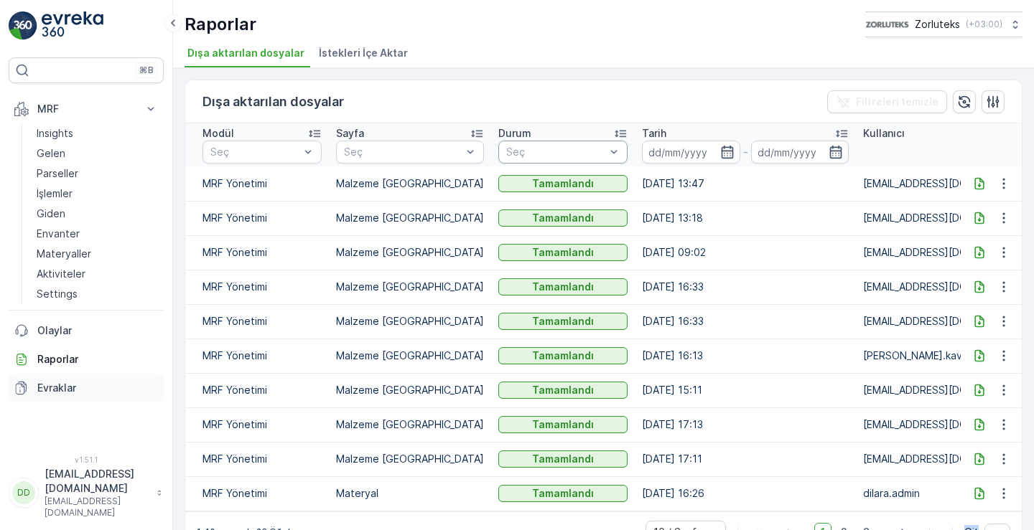
click at [59, 385] on p "Evraklar" at bounding box center [97, 388] width 121 height 14
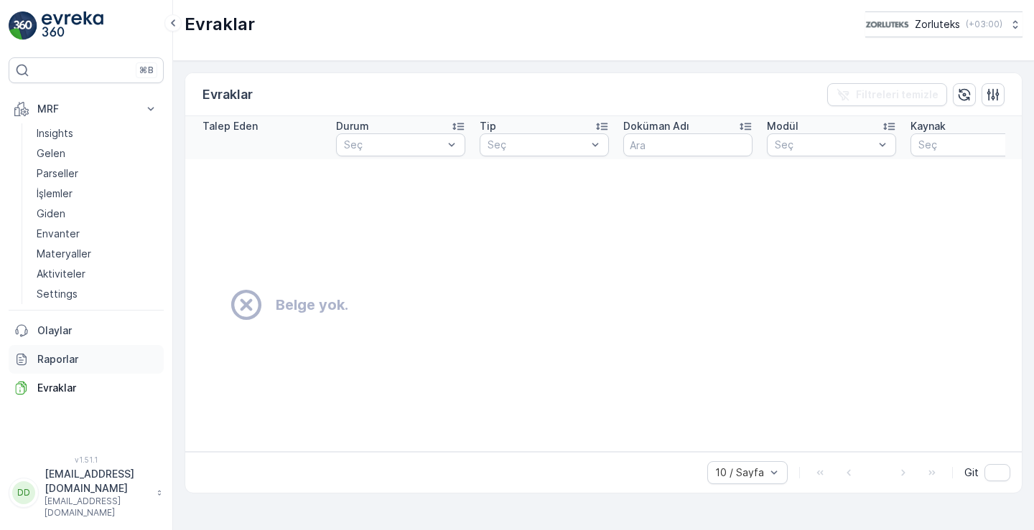
click at [61, 359] on p "Raporlar" at bounding box center [97, 359] width 121 height 14
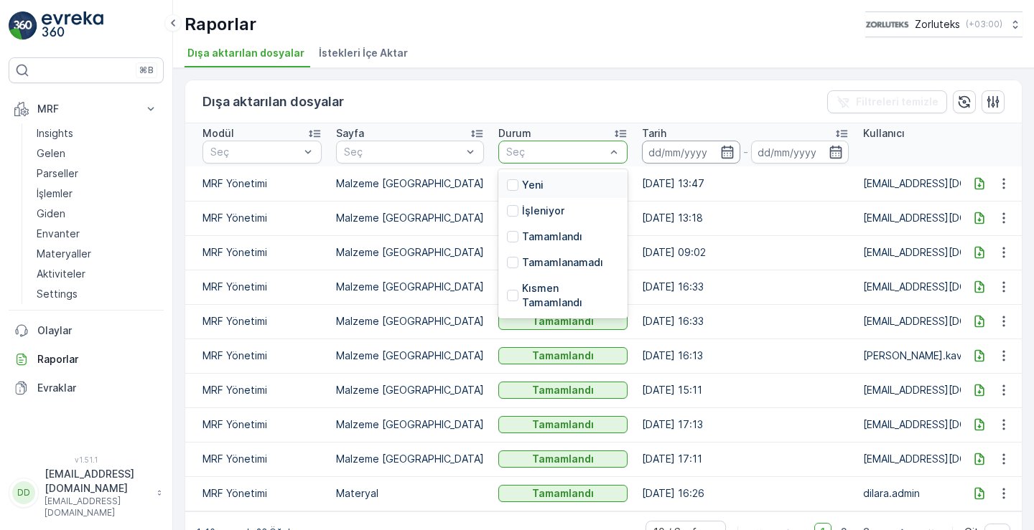
click at [682, 151] on input at bounding box center [691, 152] width 98 height 23
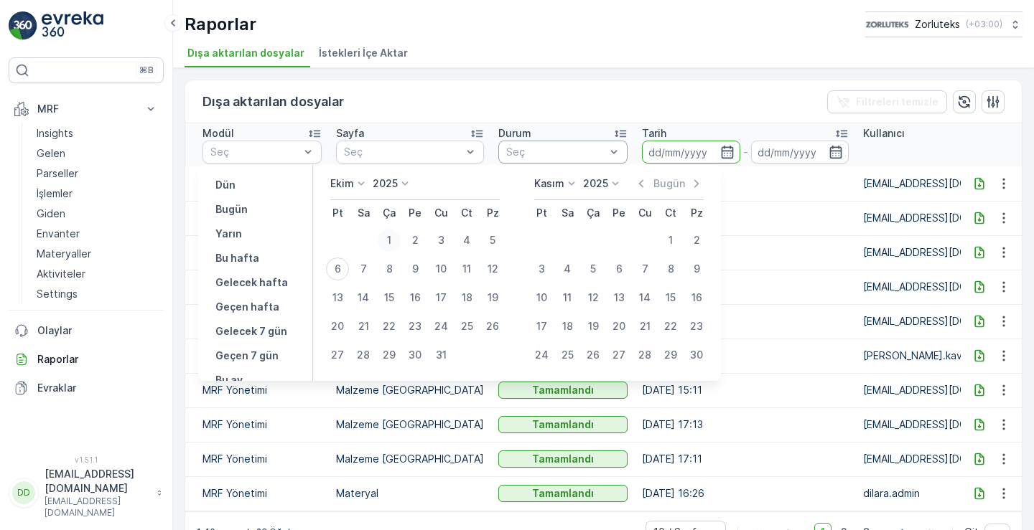
click at [386, 238] on div "1" at bounding box center [389, 240] width 23 height 23
type input "[DATE]"
click at [761, 153] on input "[DATE]" at bounding box center [800, 152] width 98 height 23
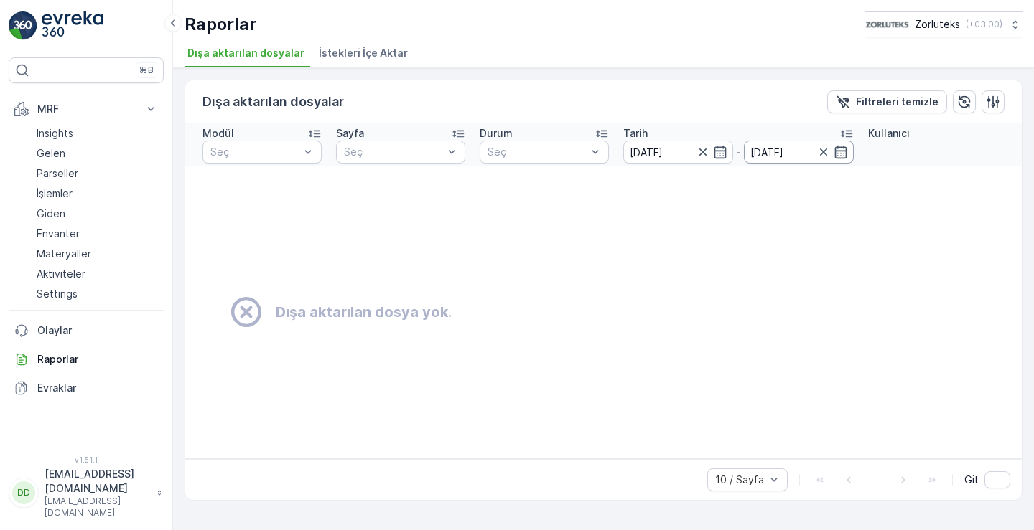
click at [807, 151] on input "[DATE]" at bounding box center [799, 152] width 110 height 23
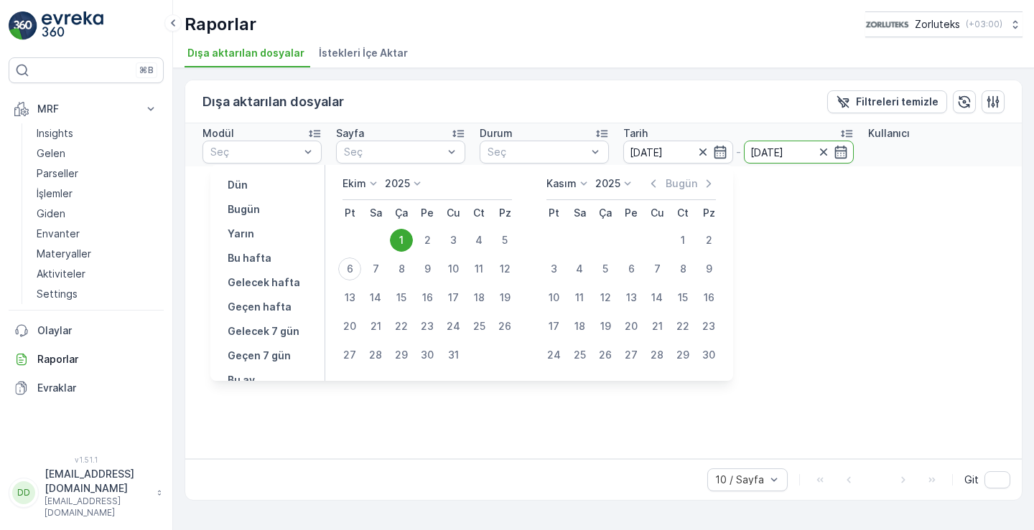
click at [352, 266] on div "6" at bounding box center [349, 269] width 23 height 23
type input "[DATE]"
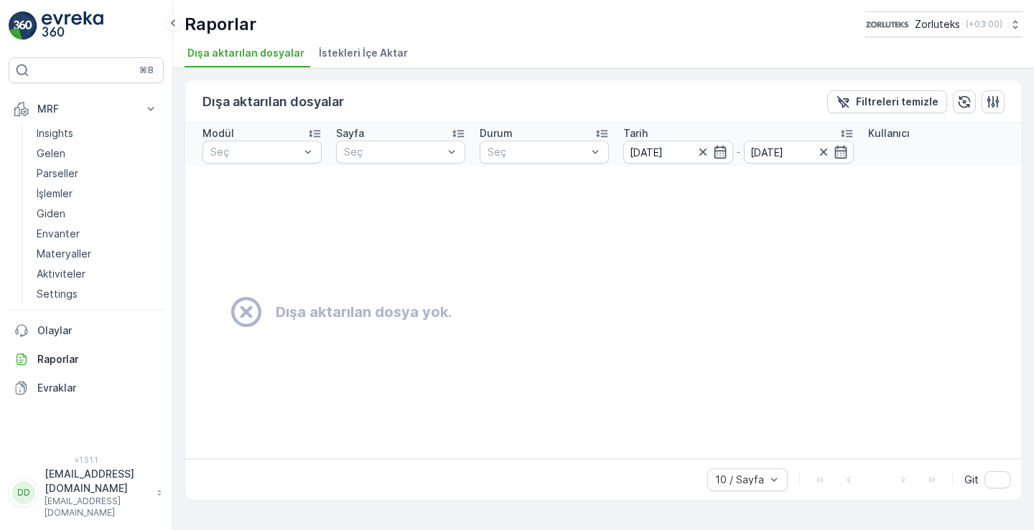
drag, startPoint x: 518, startPoint y: 245, endPoint x: 541, endPoint y: 250, distance: 23.5
click at [523, 245] on td "Dışa aktarılan dosya yok." at bounding box center [603, 313] width 836 height 292
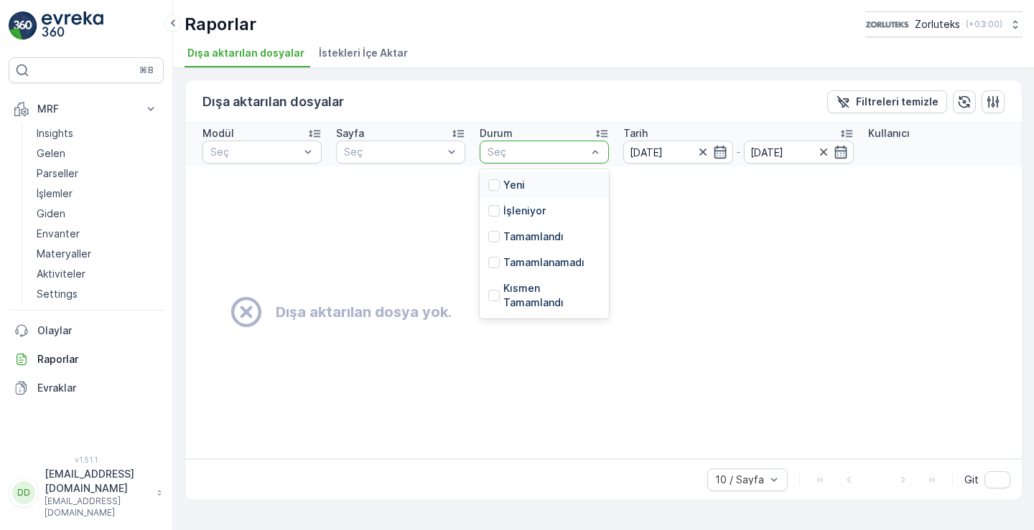
click at [520, 152] on div at bounding box center [537, 151] width 102 height 11
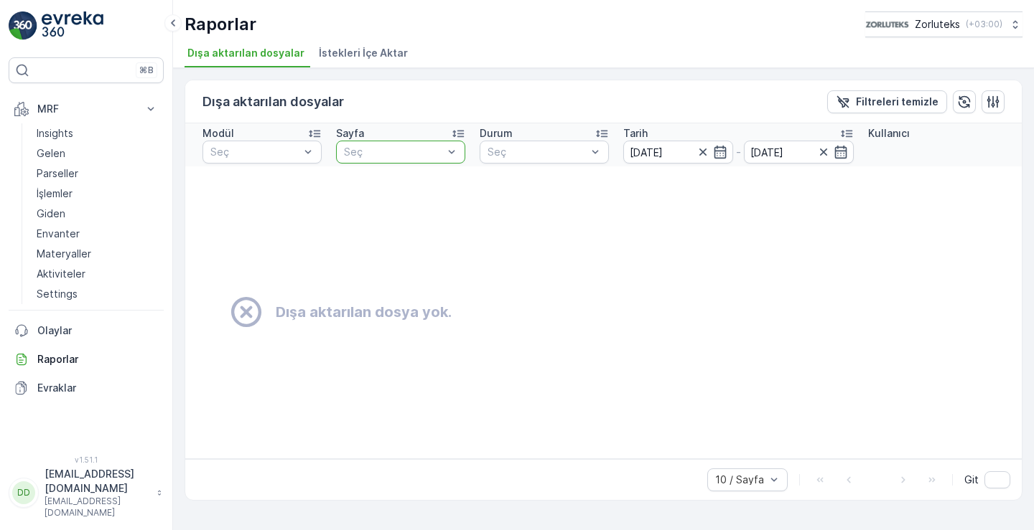
click at [412, 147] on div at bounding box center [393, 151] width 102 height 11
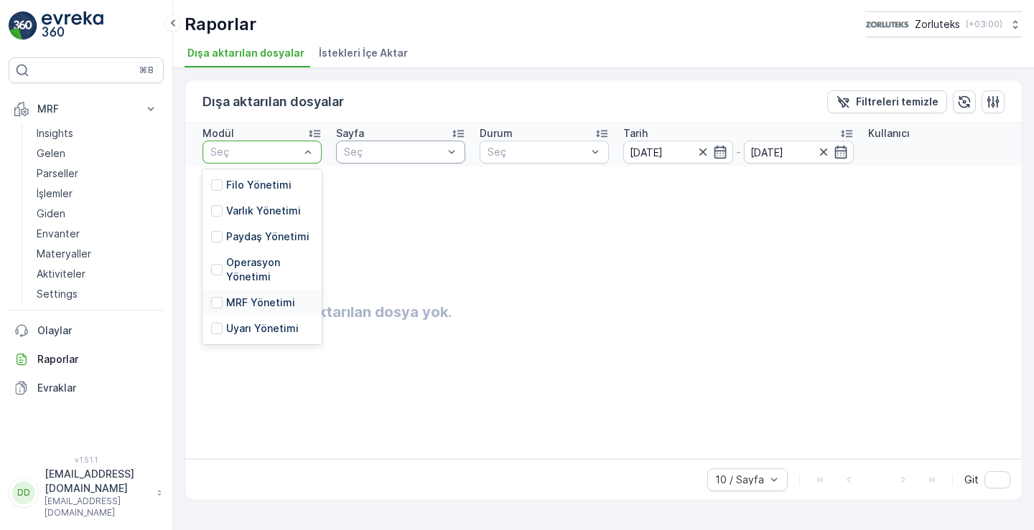
click at [266, 304] on p "MRF Yönetimi" at bounding box center [260, 303] width 69 height 14
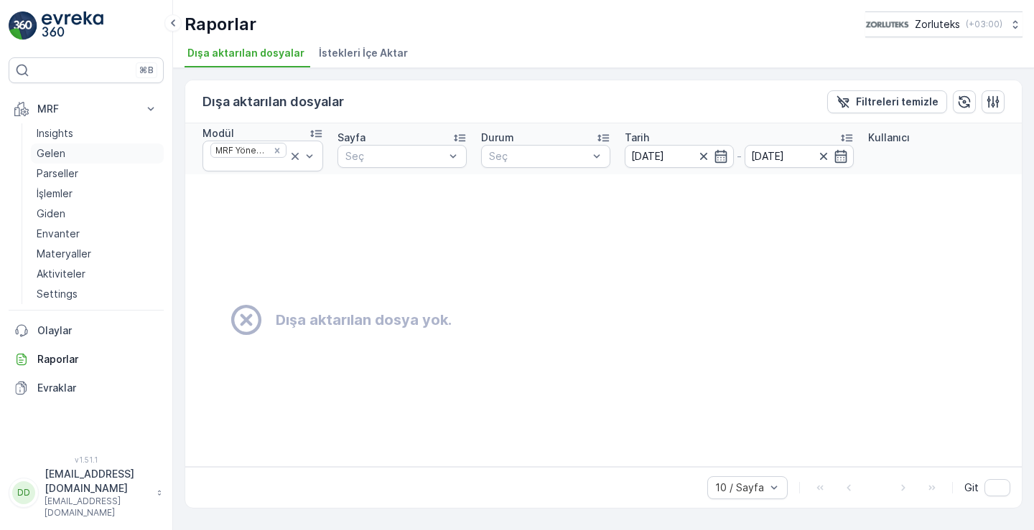
click at [51, 154] on p "Gelen" at bounding box center [51, 153] width 29 height 14
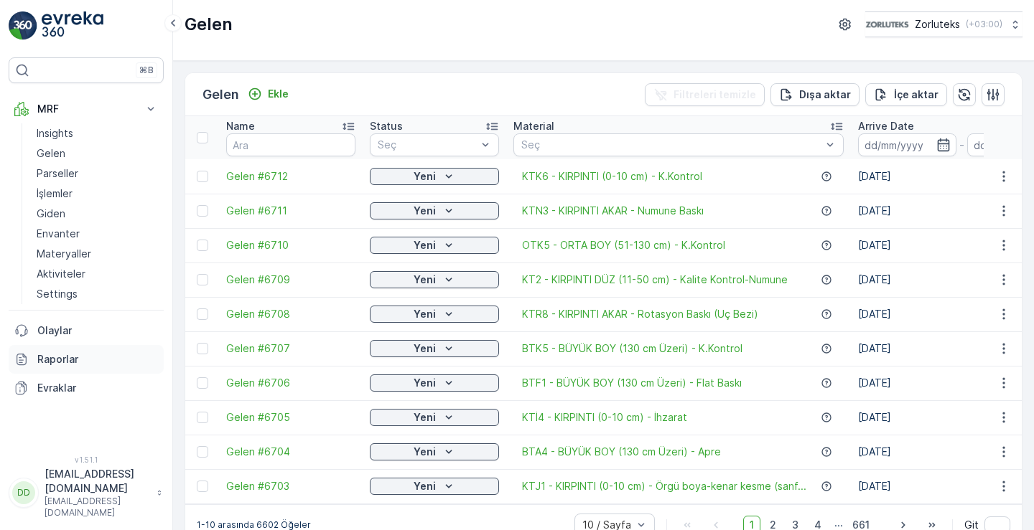
click at [55, 361] on p "Raporlar" at bounding box center [97, 359] width 121 height 14
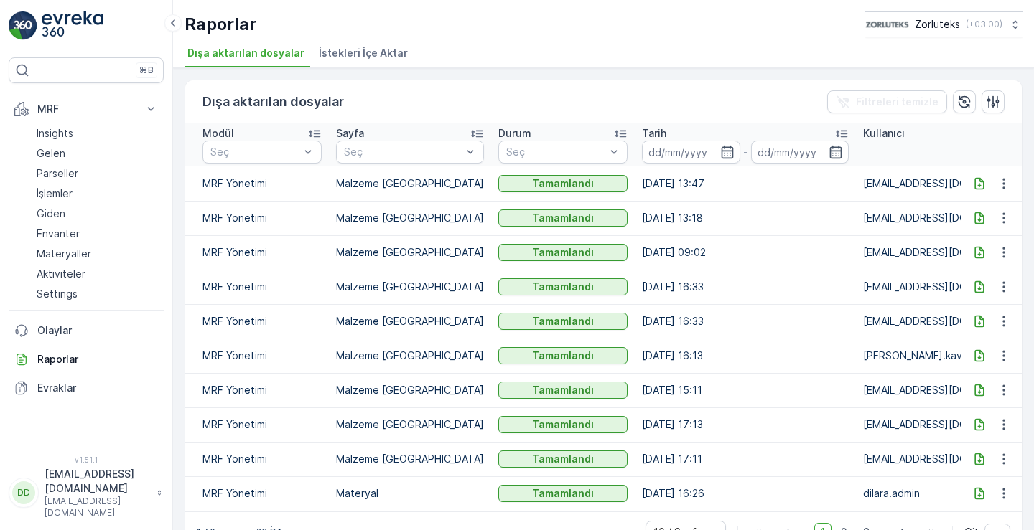
scroll to position [0, 50]
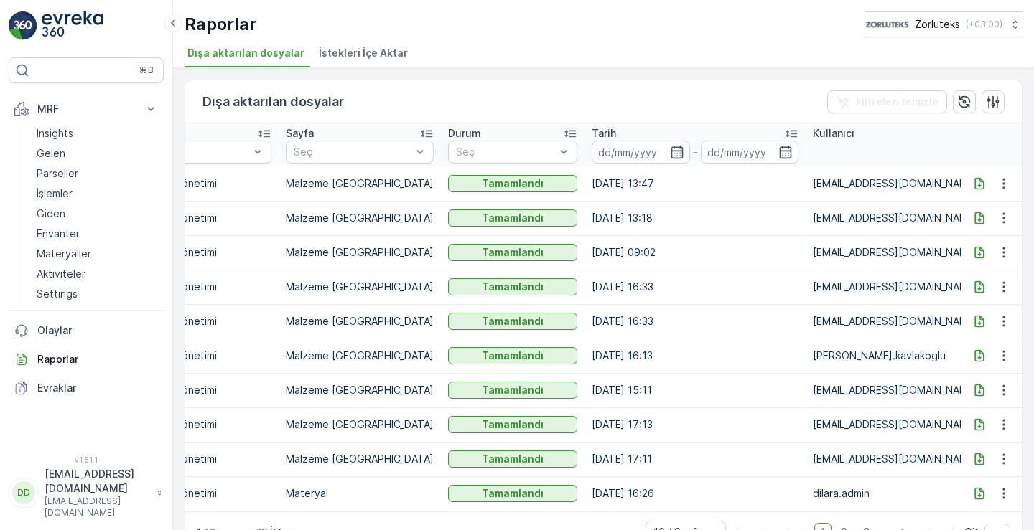
click at [974, 185] on icon at bounding box center [978, 183] width 9 height 12
click at [52, 151] on p "Gelen" at bounding box center [51, 153] width 29 height 14
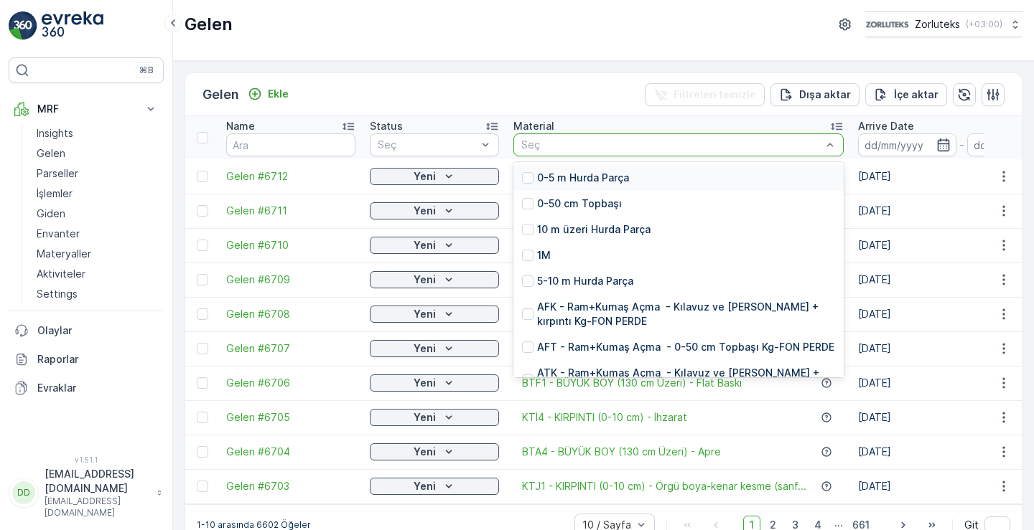
click at [720, 149] on div at bounding box center [671, 144] width 303 height 11
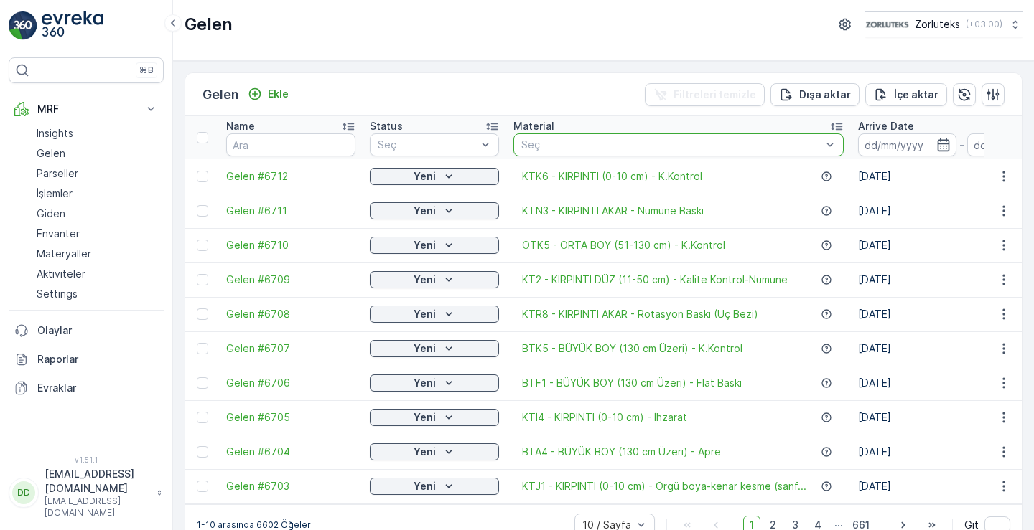
click at [650, 147] on div at bounding box center [671, 144] width 303 height 11
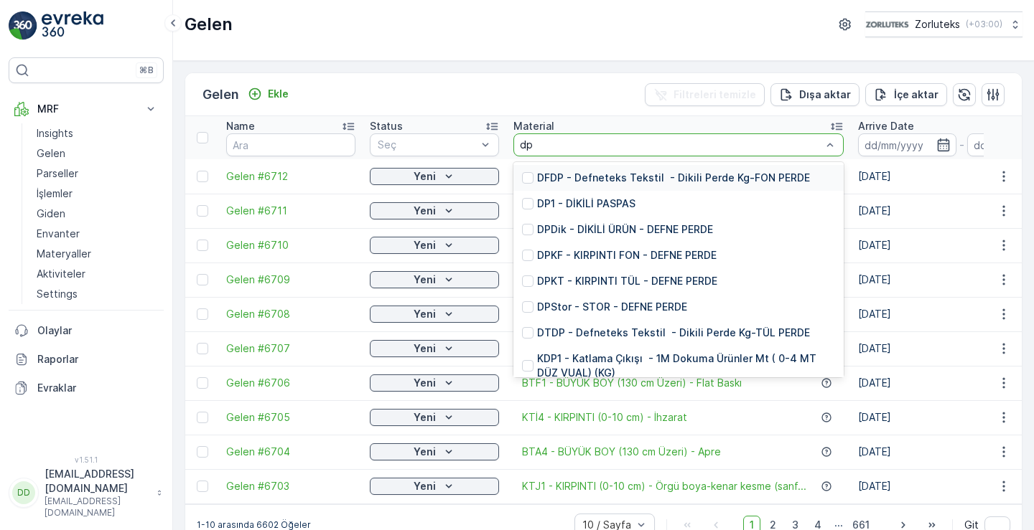
type input "dpk"
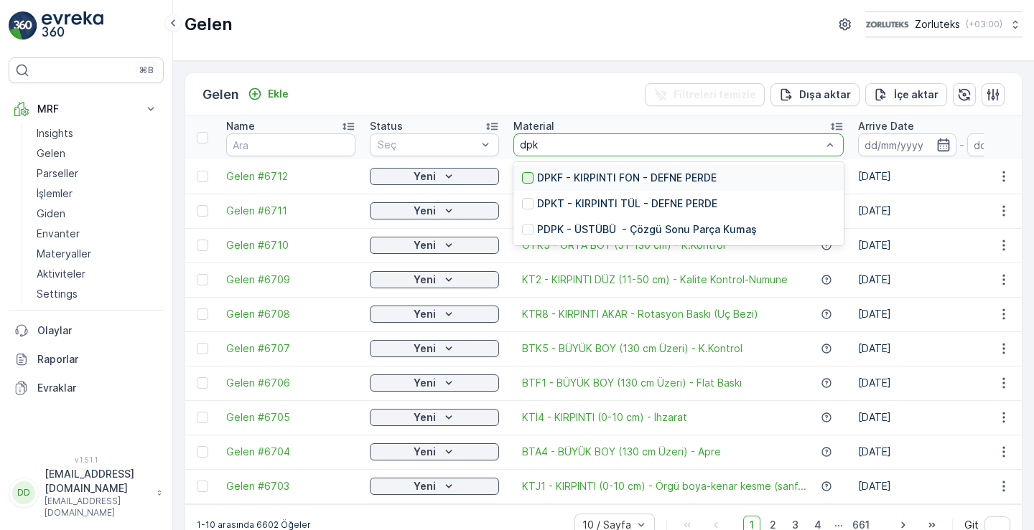
click at [528, 179] on div at bounding box center [527, 177] width 11 height 11
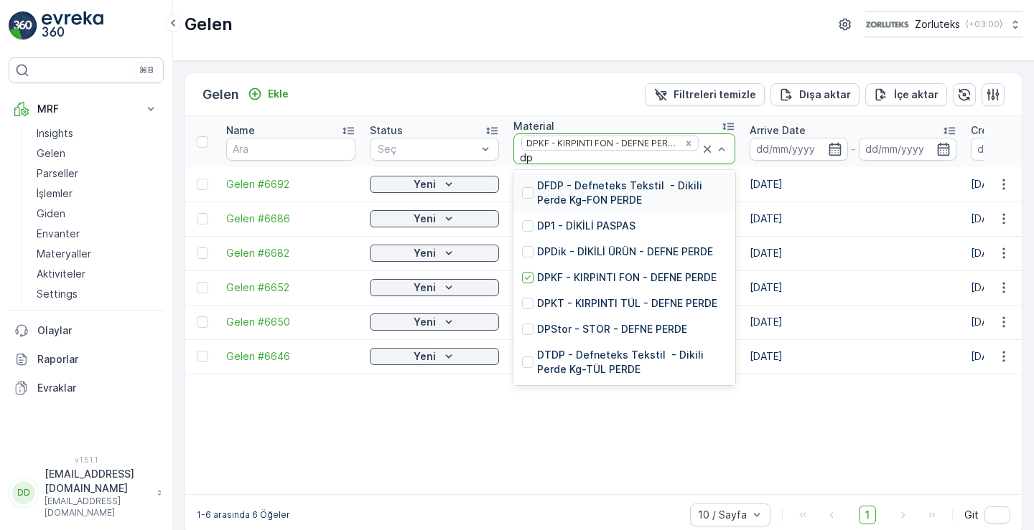
type input "dpk"
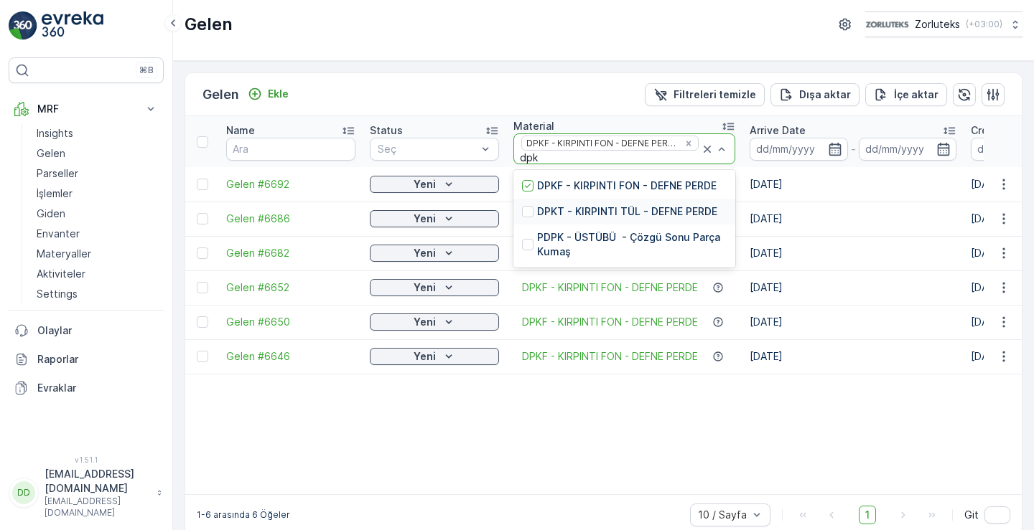
click at [521, 208] on div "DPKT - KIRPINTI TÜL - DEFNE PERDE" at bounding box center [624, 212] width 222 height 26
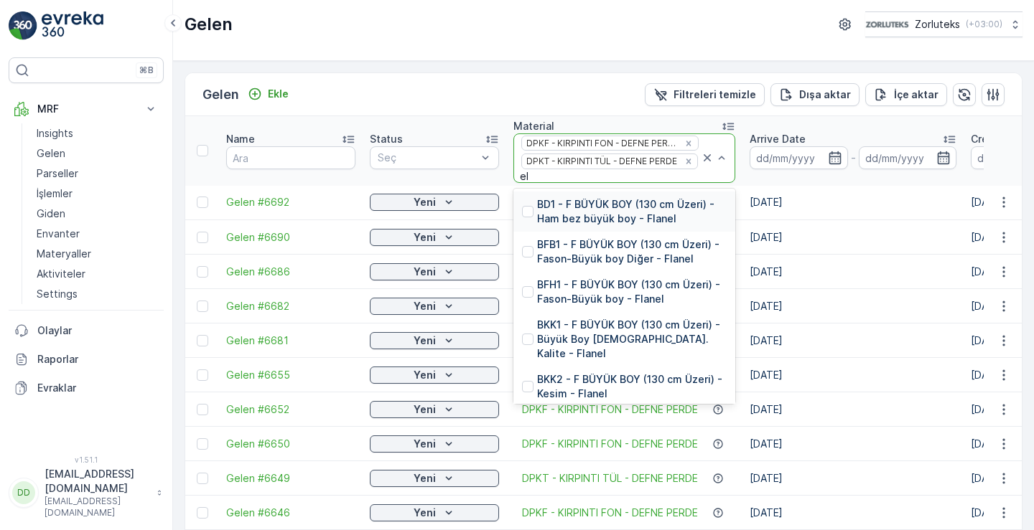
type input "ely"
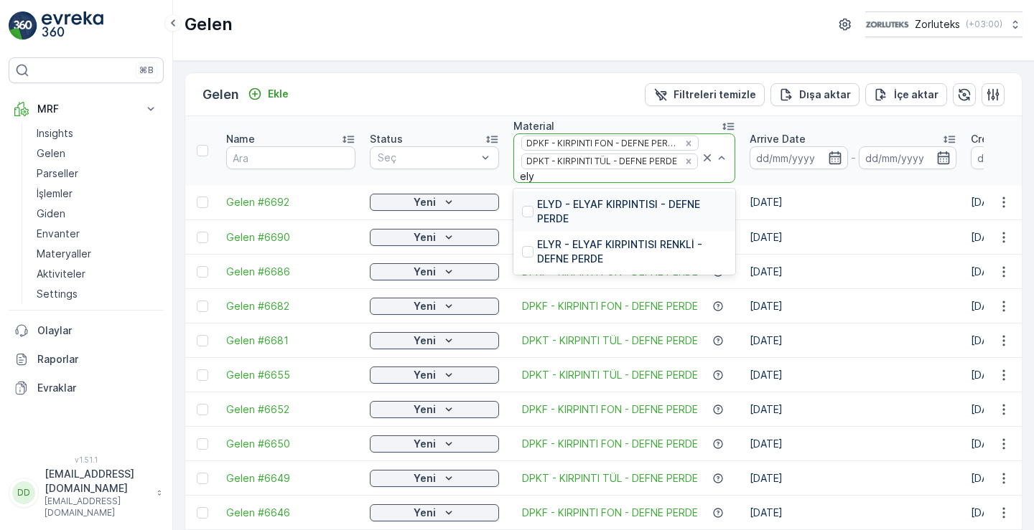
click at [601, 201] on p "ELYD - ELYAF KIRPINTISI - DEFNE PERDE" at bounding box center [631, 211] width 189 height 29
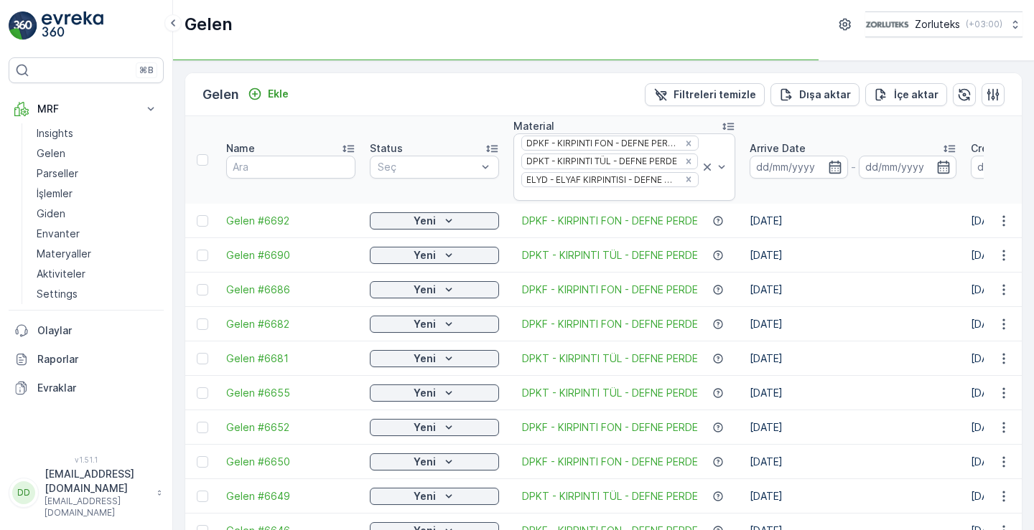
click at [726, 151] on div at bounding box center [714, 167] width 29 height 66
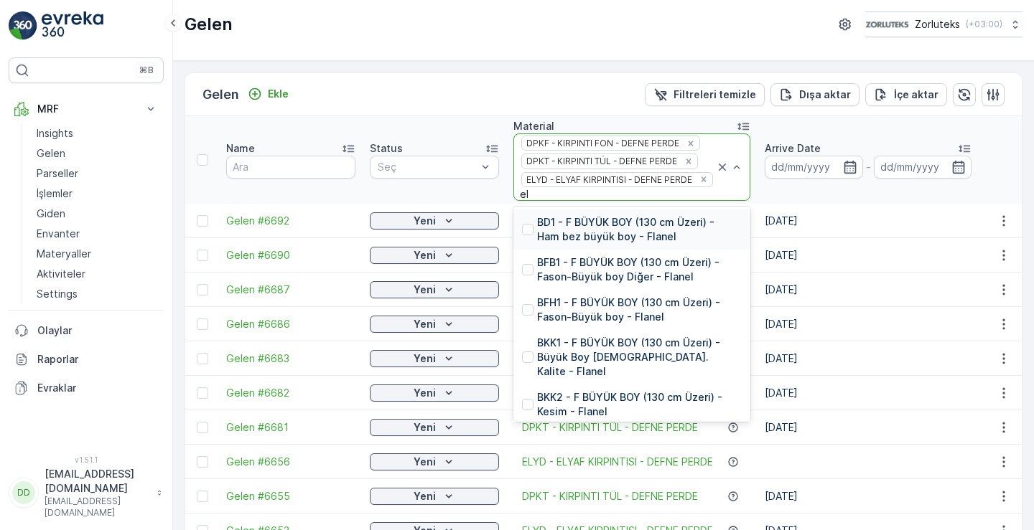
type input "ely"
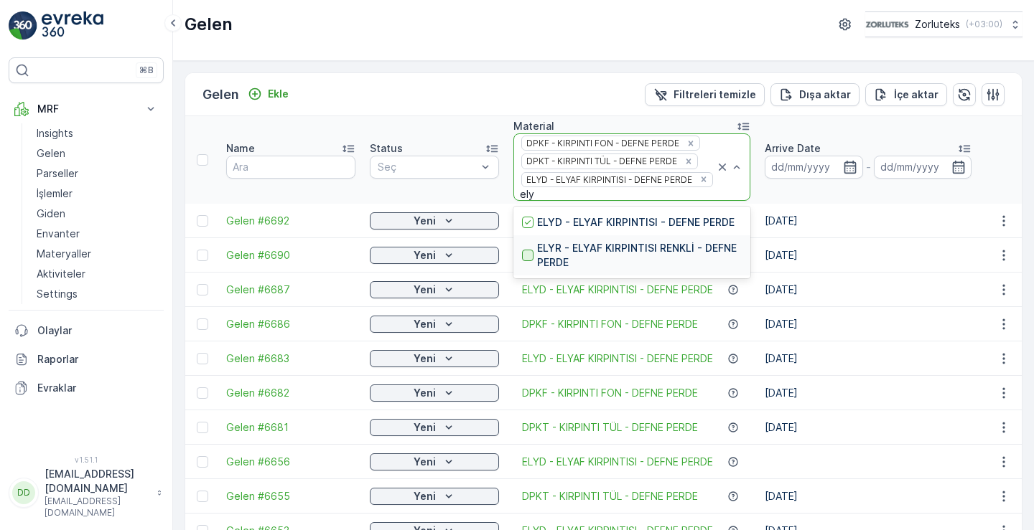
click at [529, 250] on div at bounding box center [527, 255] width 11 height 11
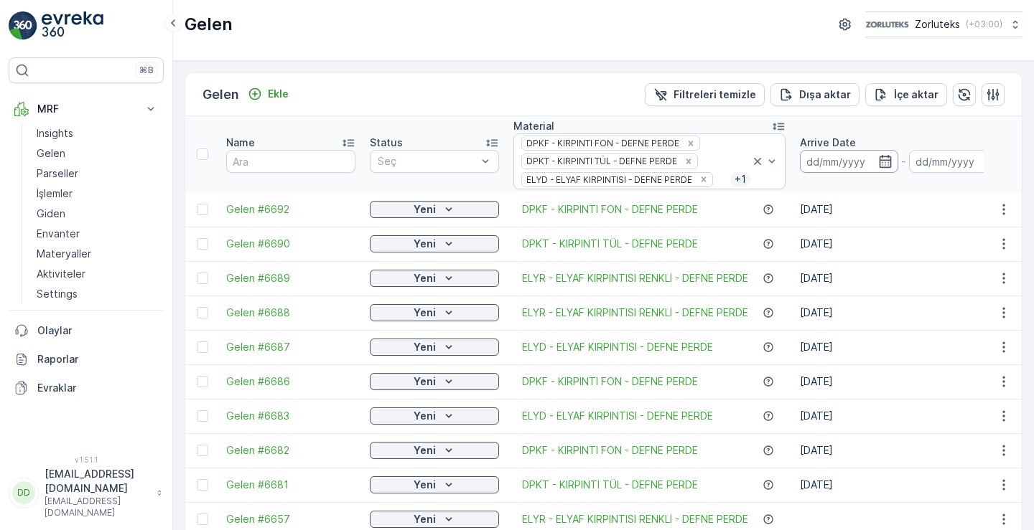
click at [858, 155] on input at bounding box center [849, 161] width 98 height 23
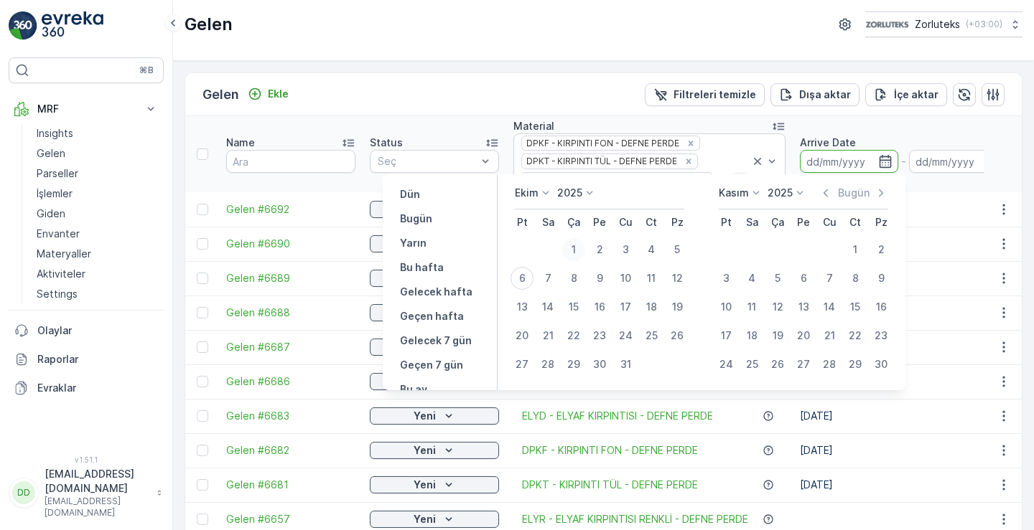
click at [572, 249] on div "1" at bounding box center [573, 249] width 23 height 23
type input "[DATE]"
click at [960, 160] on input "[DATE]" at bounding box center [958, 161] width 98 height 23
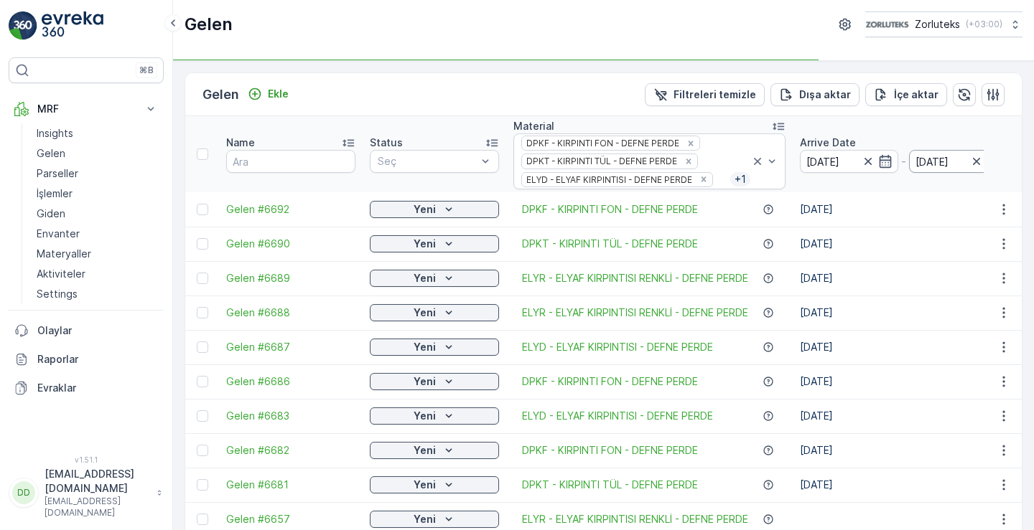
click at [950, 167] on input "[DATE]" at bounding box center [958, 161] width 98 height 23
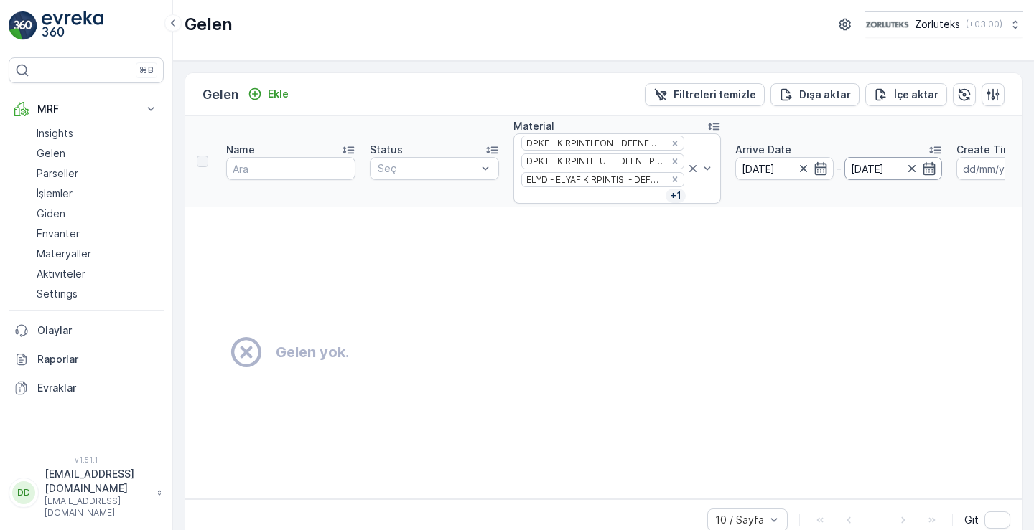
click at [886, 169] on input "[DATE]" at bounding box center [893, 168] width 98 height 23
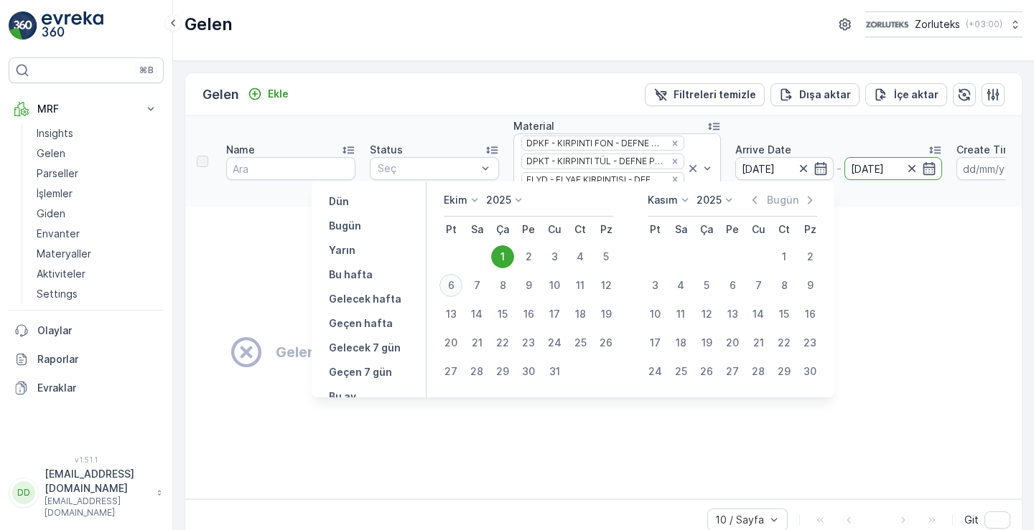
click at [452, 283] on div "6" at bounding box center [450, 285] width 23 height 23
type input "[DATE]"
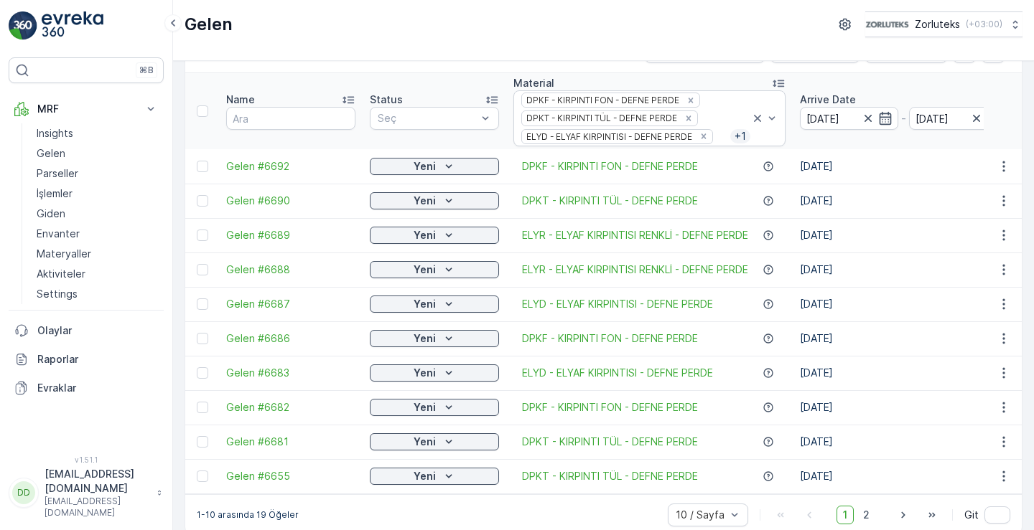
scroll to position [67, 0]
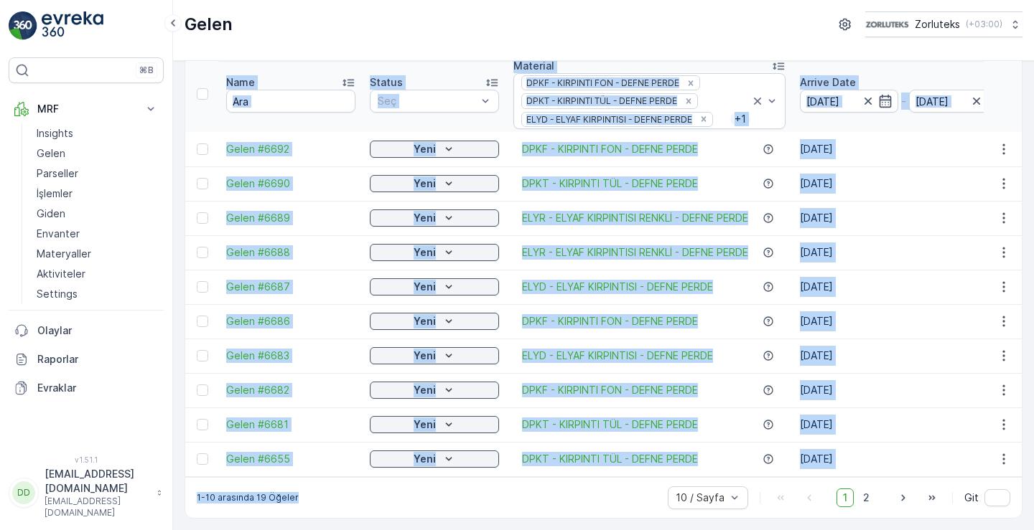
drag, startPoint x: 490, startPoint y: 478, endPoint x: 610, endPoint y: 472, distance: 120.0
click at [610, 472] on div "Gelen Ekle Filtreleri temizle Dışa aktar İçe aktar Name Status Seç Material DPK…" at bounding box center [603, 265] width 838 height 507
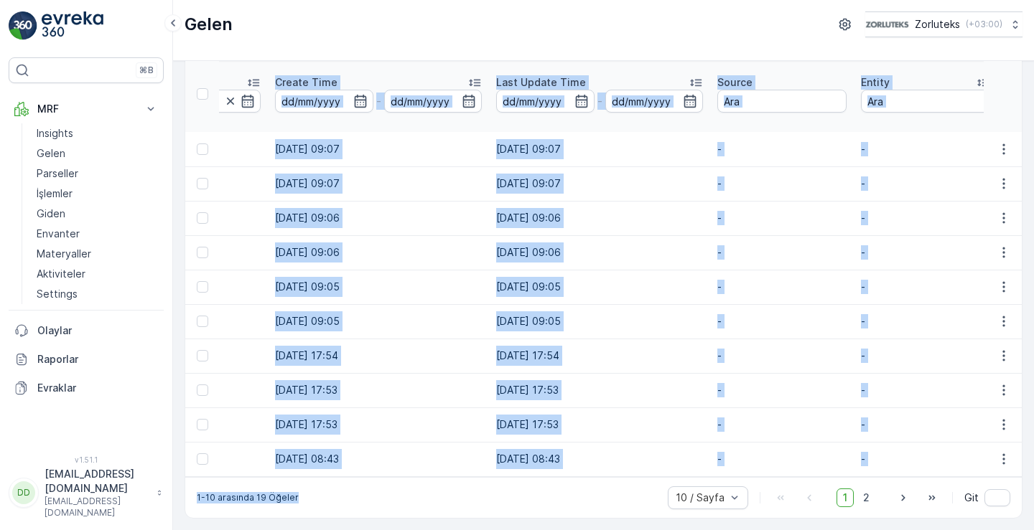
scroll to position [0, 825]
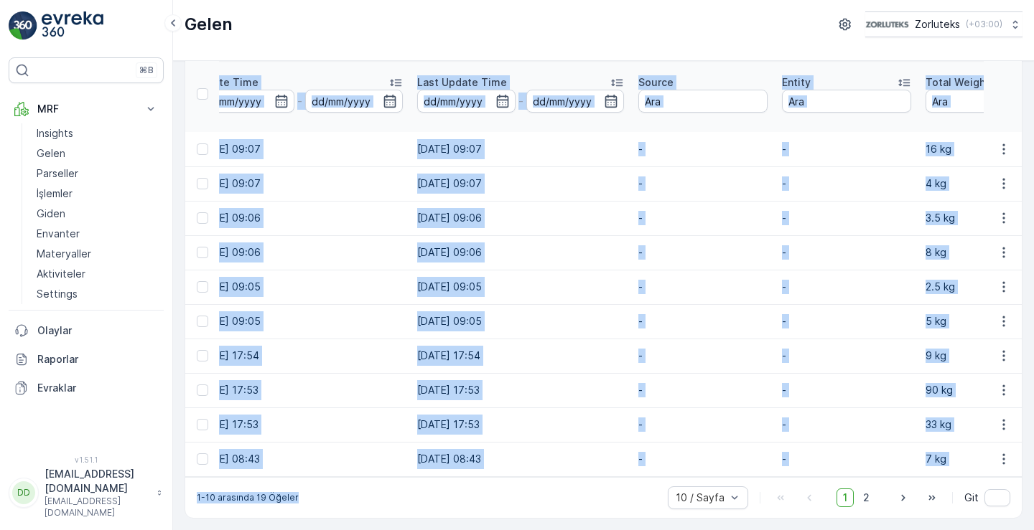
click at [726, 339] on td "-" at bounding box center [703, 356] width 144 height 34
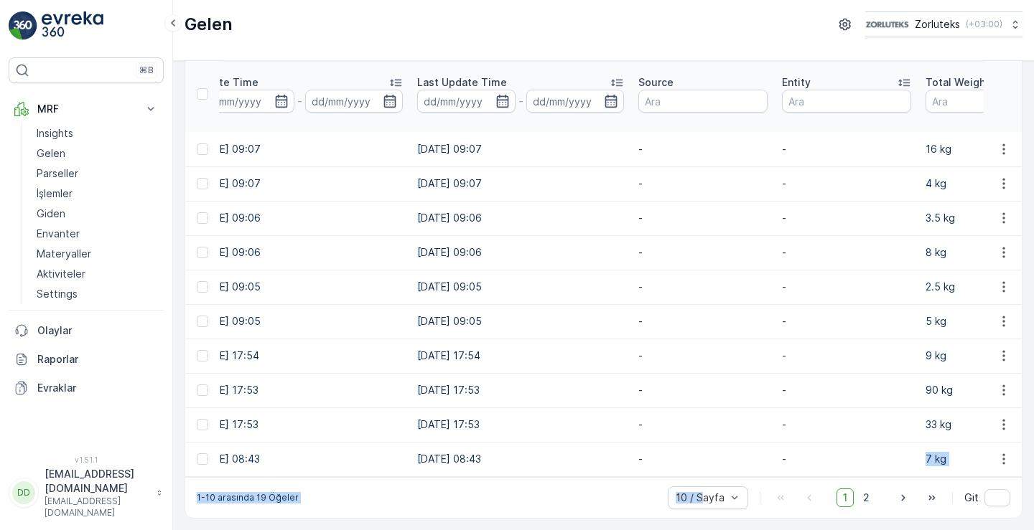
drag, startPoint x: 701, startPoint y: 479, endPoint x: 838, endPoint y: 466, distance: 137.0
click at [844, 465] on div "Gelen Ekle Filtreleri temizle Dışa aktar İçe aktar Name Status Seç Material DPK…" at bounding box center [603, 265] width 838 height 507
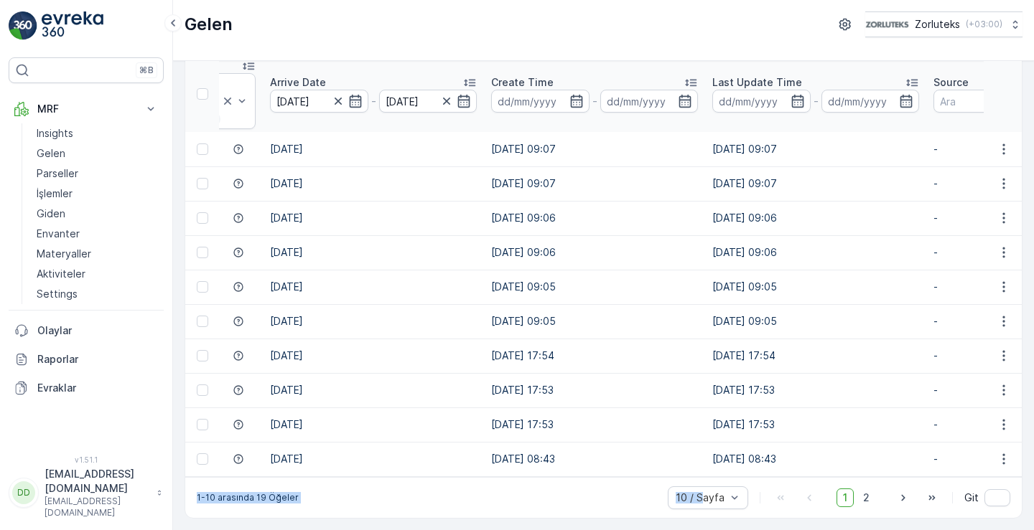
scroll to position [0, 0]
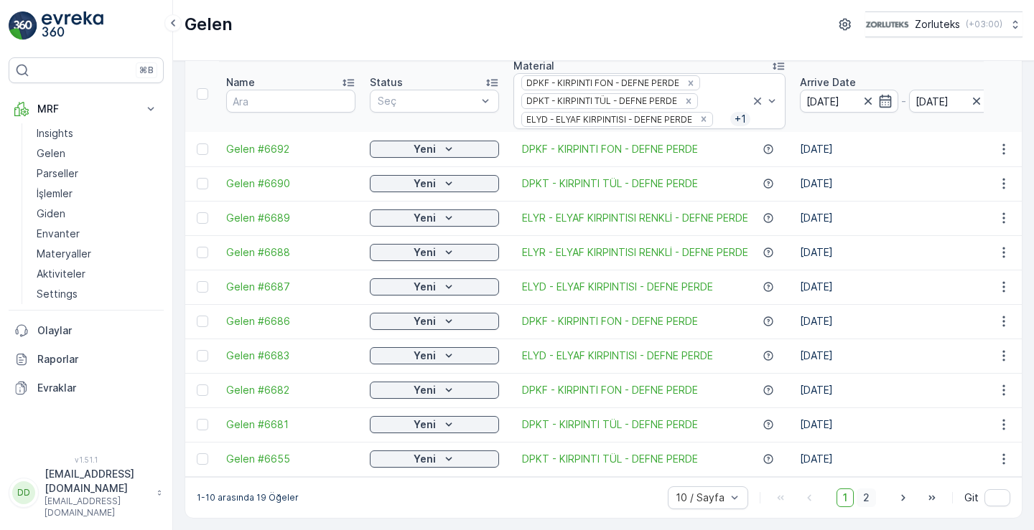
click at [861, 492] on span "2" at bounding box center [865, 498] width 19 height 19
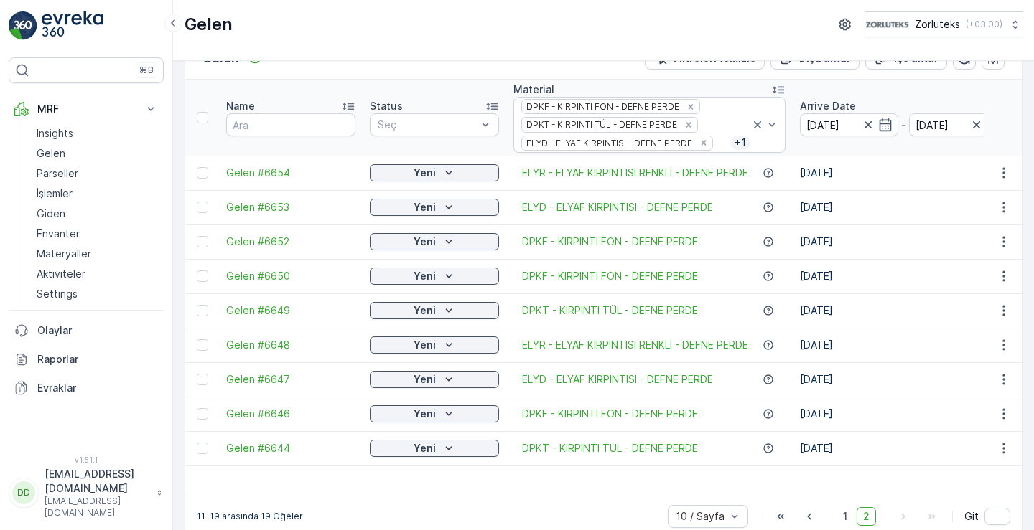
scroll to position [62, 0]
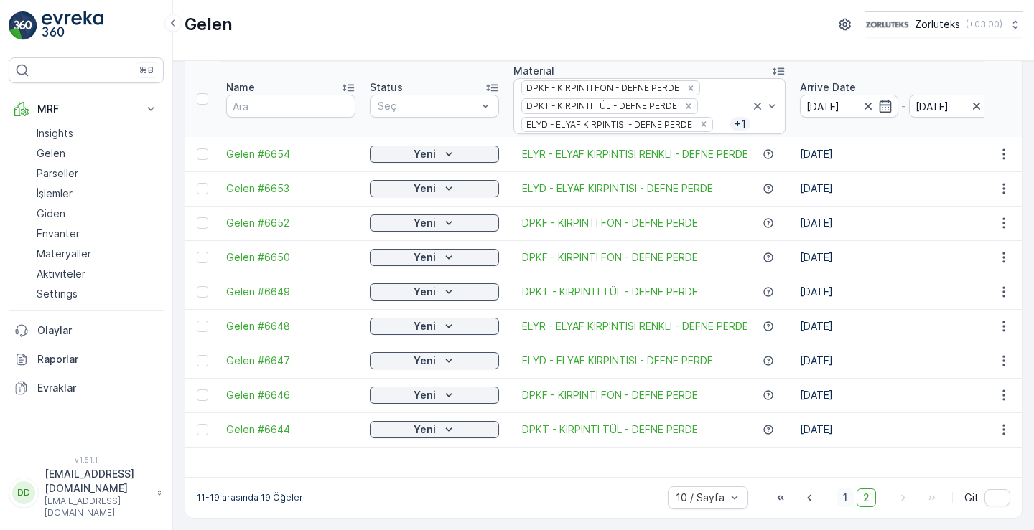
click at [843, 498] on span "1" at bounding box center [844, 498] width 17 height 19
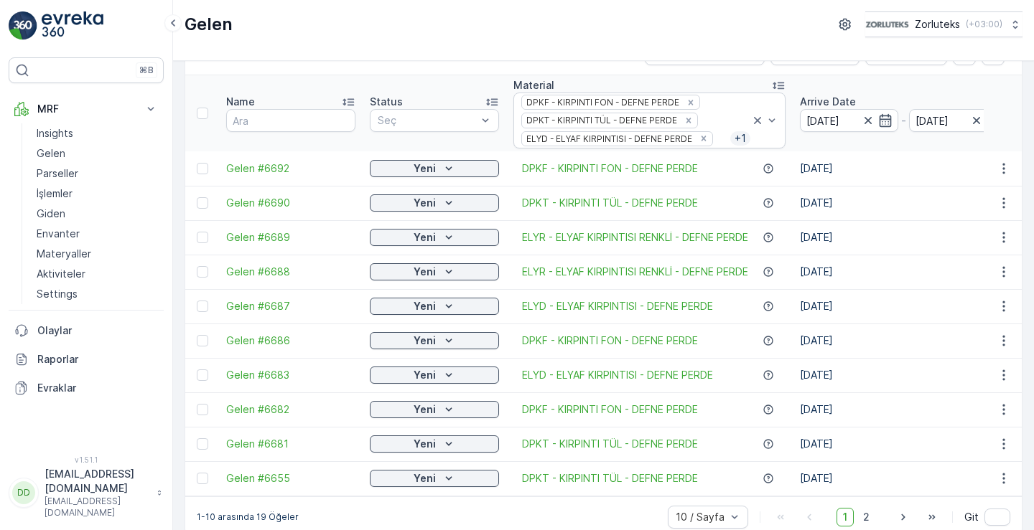
scroll to position [67, 0]
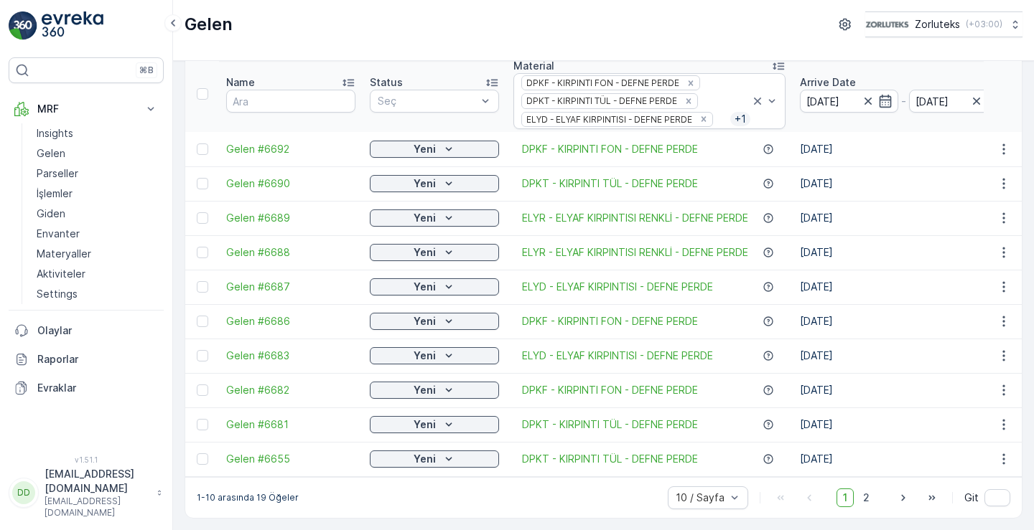
drag, startPoint x: 249, startPoint y: 0, endPoint x: 706, endPoint y: 28, distance: 457.3
click at [706, 28] on div "Gelen Zorluteks ( +03:00 )" at bounding box center [603, 24] width 838 height 26
drag, startPoint x: 807, startPoint y: 6, endPoint x: 764, endPoint y: 27, distance: 48.2
click at [764, 27] on div "Gelen Zorluteks ( +03:00 )" at bounding box center [603, 24] width 838 height 26
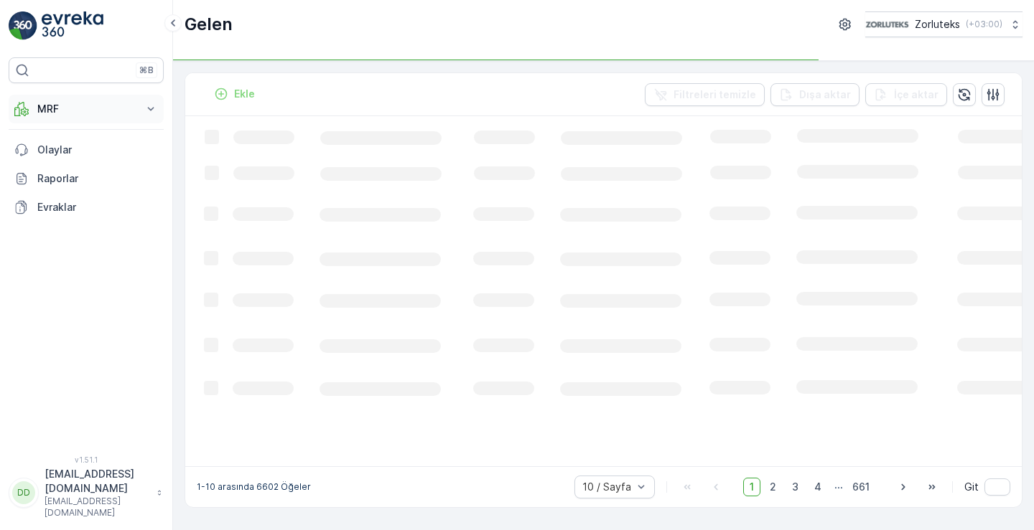
click at [76, 110] on p "MRF" at bounding box center [86, 109] width 98 height 14
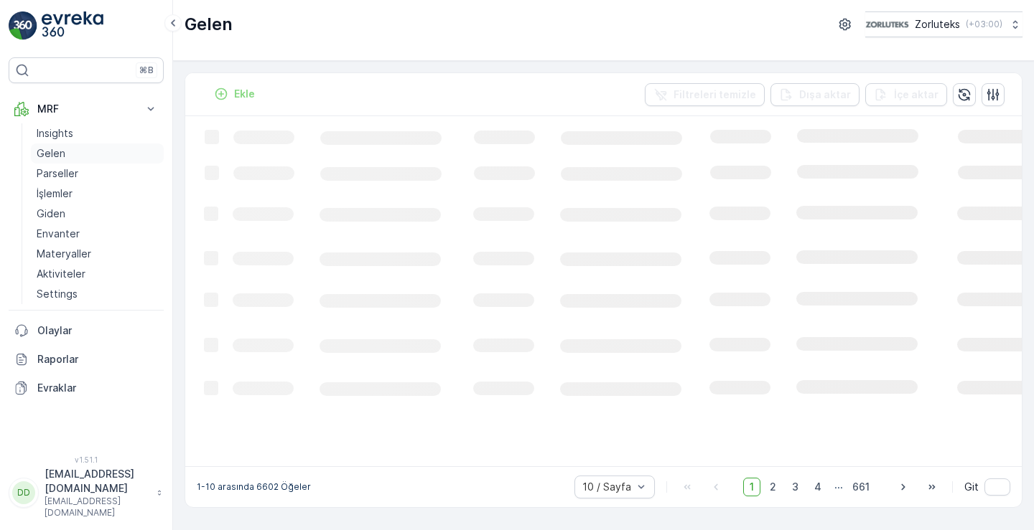
click at [71, 149] on link "Gelen" at bounding box center [97, 154] width 133 height 20
